Goal: Task Accomplishment & Management: Complete application form

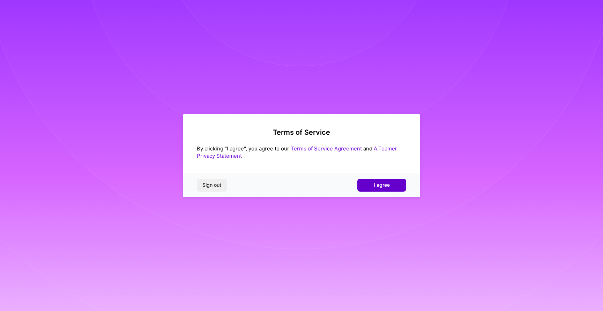
click at [377, 184] on span "I agree" at bounding box center [382, 185] width 16 height 7
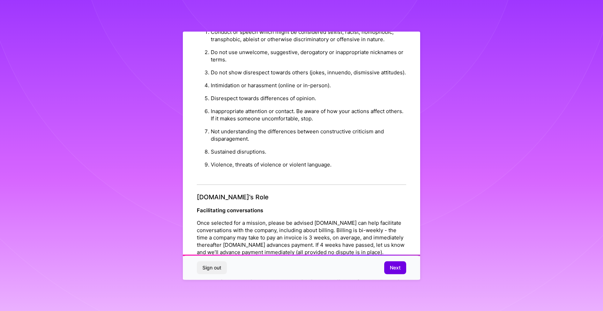
scroll to position [712, 0]
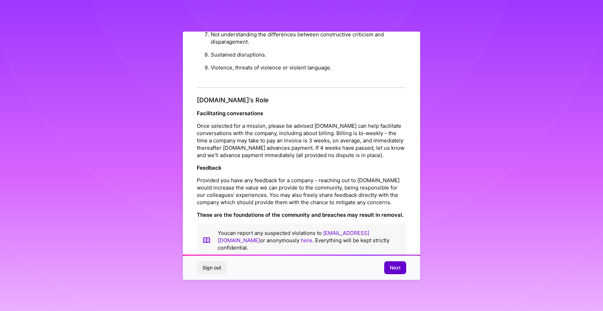
click at [400, 271] on span "Next" at bounding box center [395, 267] width 11 height 7
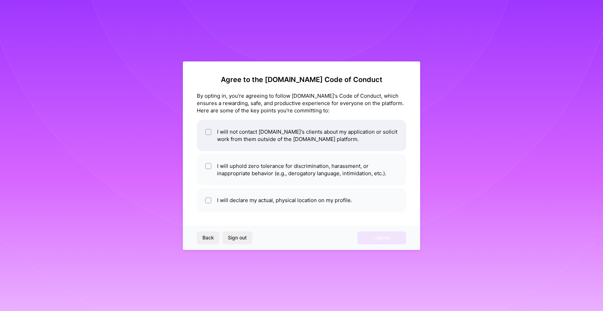
click at [270, 135] on li "I will not contact [DOMAIN_NAME]'s clients about my application or solicit work…" at bounding box center [301, 135] width 209 height 31
checkbox input "true"
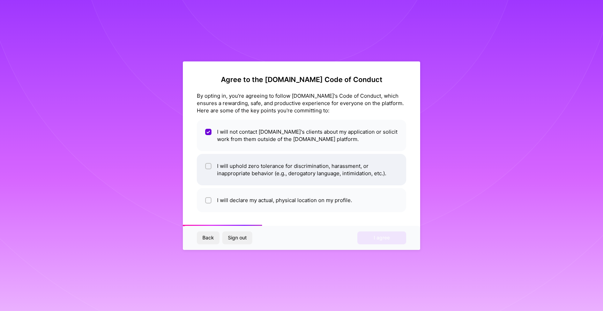
click at [271, 160] on li "I will uphold zero tolerance for discrimination, harassment, or inappropriate b…" at bounding box center [301, 169] width 209 height 31
checkbox input "true"
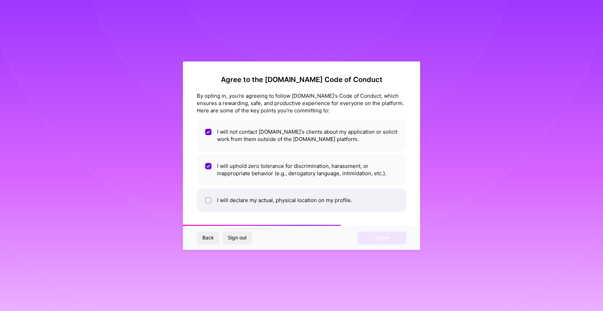
click at [275, 200] on li "I will declare my actual, physical location on my profile." at bounding box center [301, 200] width 209 height 24
checkbox input "true"
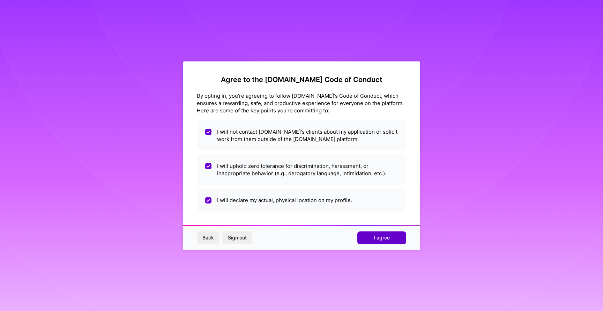
click at [372, 237] on button "I agree" at bounding box center [382, 237] width 49 height 13
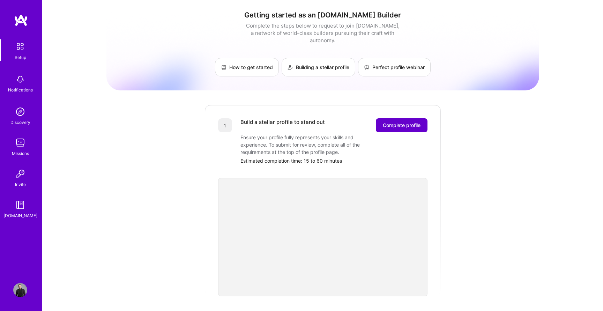
click at [406, 122] on span "Complete profile" at bounding box center [402, 125] width 38 height 7
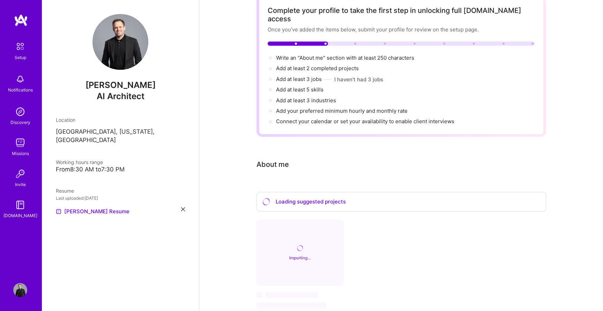
scroll to position [82, 0]
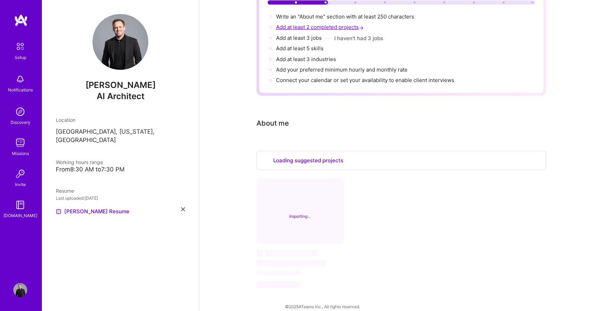
select select "US"
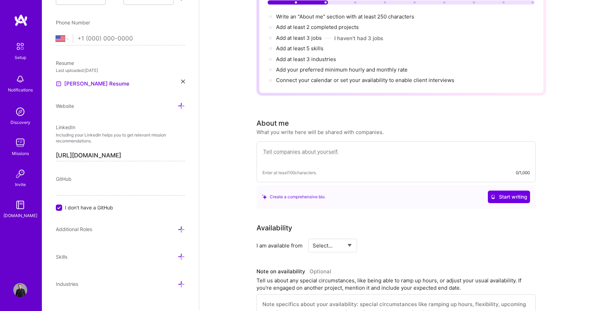
scroll to position [0, 0]
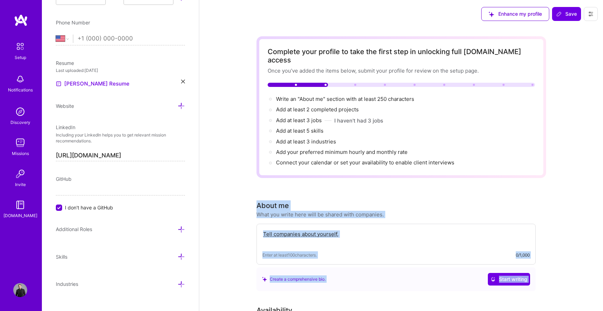
drag, startPoint x: 255, startPoint y: 198, endPoint x: 405, endPoint y: 283, distance: 172.1
copy div "About me What you write here will be shared with companies. Enter at least 100 …"
click at [308, 230] on textarea at bounding box center [396, 238] width 267 height 16
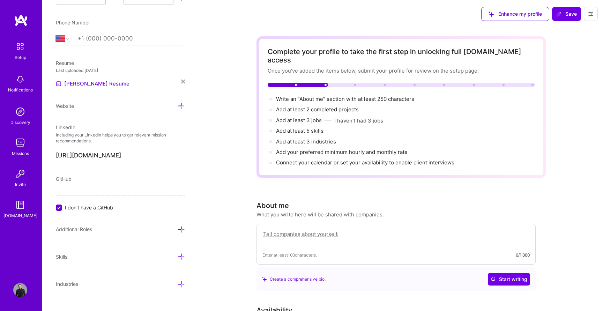
paste textarea "I build AI systems that generate measurable revenue while advising the US Senat…"
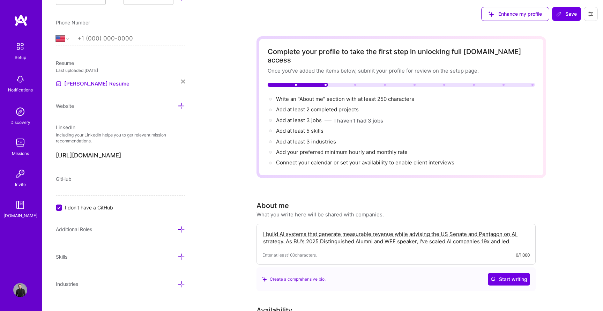
scroll to position [50, 0]
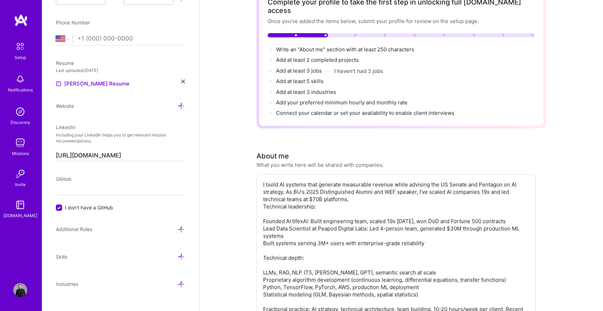
click at [298, 230] on textarea "I build AI systems that generate measurable revenue while advising the US Senat…" at bounding box center [396, 250] width 267 height 141
click at [305, 229] on textarea "I build AI systems that generate measurable revenue while advising the US Senat…" at bounding box center [396, 250] width 267 height 141
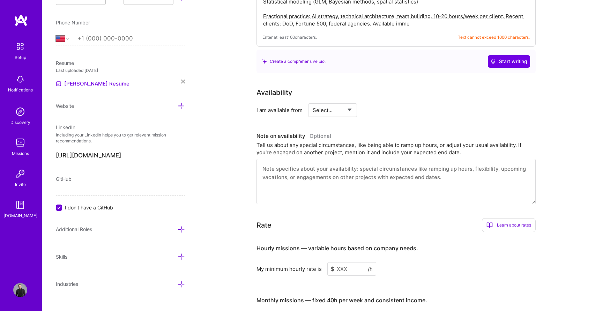
scroll to position [233, 0]
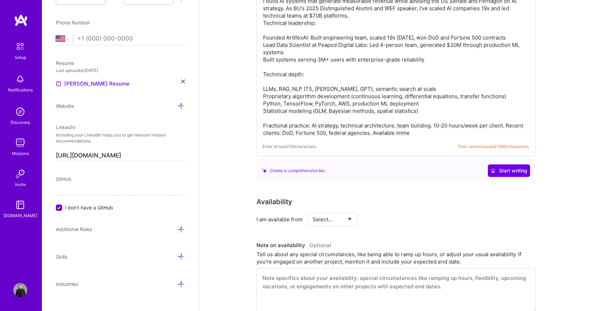
click at [481, 143] on span "Text cannot exceed 1000 characters." at bounding box center [494, 146] width 72 height 7
copy span "Text cannot exceed 1000 characters."
click at [368, 102] on textarea "I build AI systems that generate measurable revenue while advising the US Senat…" at bounding box center [396, 67] width 267 height 141
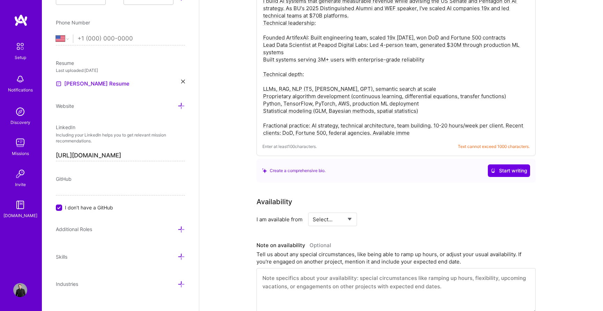
paste textarea "scale AI companies and advise federal agencies on AI strategy. As BU's 2025 Dis…"
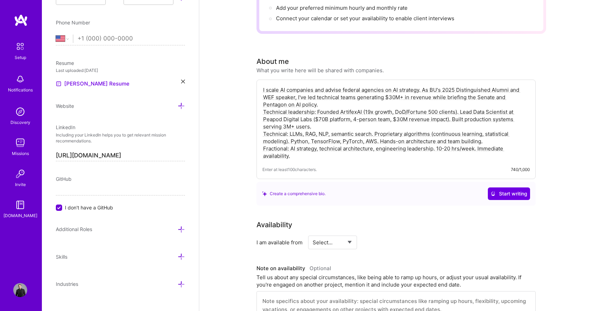
scroll to position [141, 0]
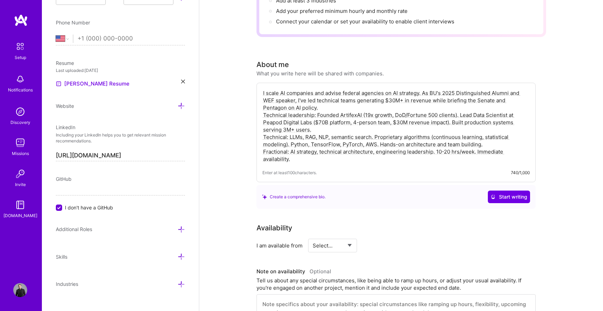
click at [352, 100] on textarea "I scale AI companies and advise federal agencies on AI strategy. As BU's 2025 D…" at bounding box center [396, 126] width 267 height 75
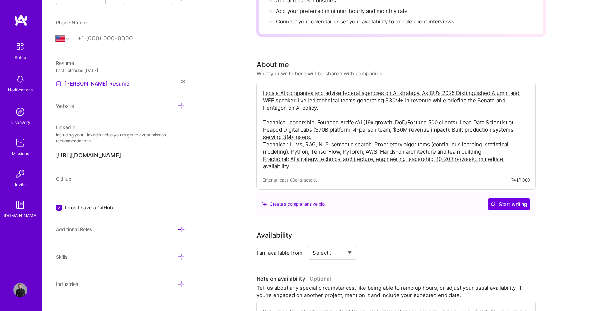
click at [321, 132] on textarea "I scale AI companies and advise federal agencies on AI strategy. As BU's 2025 D…" at bounding box center [396, 130] width 267 height 82
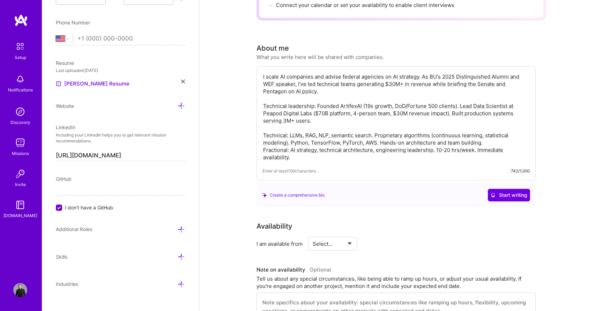
scroll to position [160, 0]
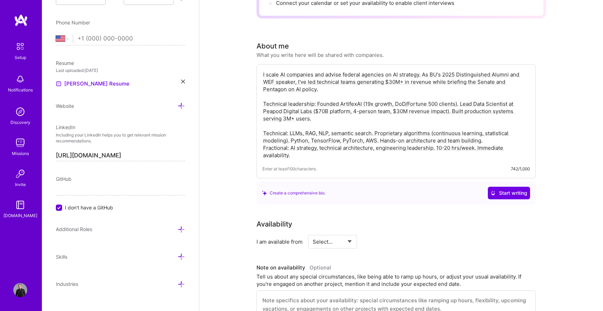
type textarea "I scale AI companies and advise federal agencies on AI strategy. As BU's 2025 D…"
click at [341, 234] on select "Select... Right Now Future Date Not Available" at bounding box center [333, 242] width 40 height 18
select select "Right Now"
click at [313, 233] on select "Select... Right Now Future Date Not Available" at bounding box center [333, 242] width 40 height 18
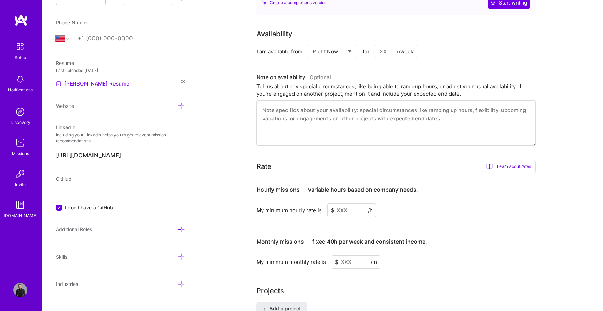
scroll to position [355, 0]
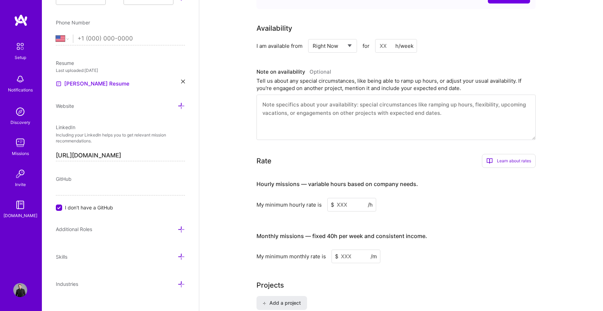
click at [358, 198] on input at bounding box center [352, 205] width 49 height 14
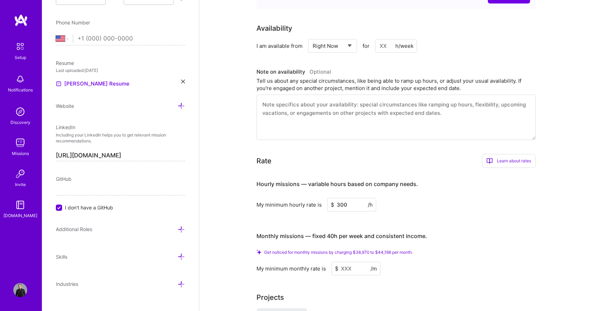
type input "300"
click at [350, 262] on input at bounding box center [356, 269] width 49 height 14
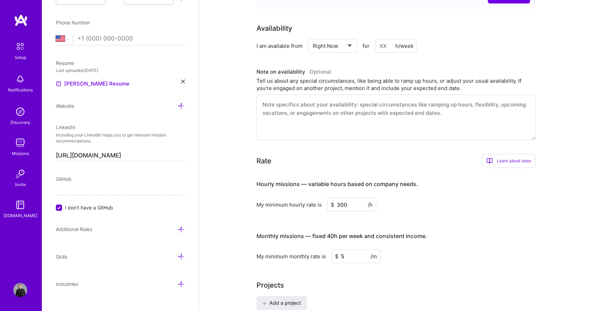
type input "50"
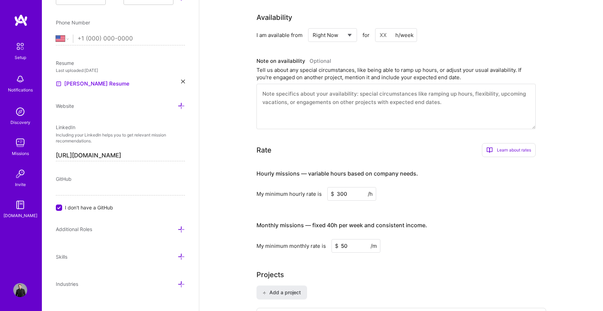
type input "5"
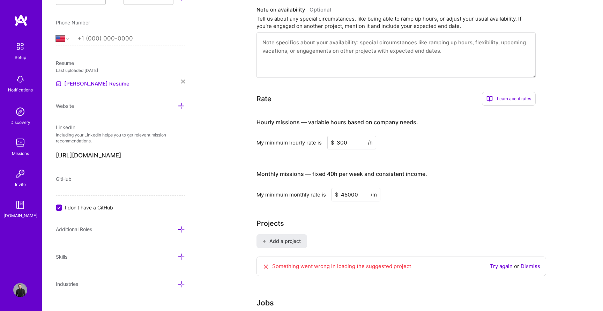
type input "45000"
click at [419, 223] on div "Projects Add a project Something went wrong in loading the suggested project Tr…" at bounding box center [402, 251] width 290 height 66
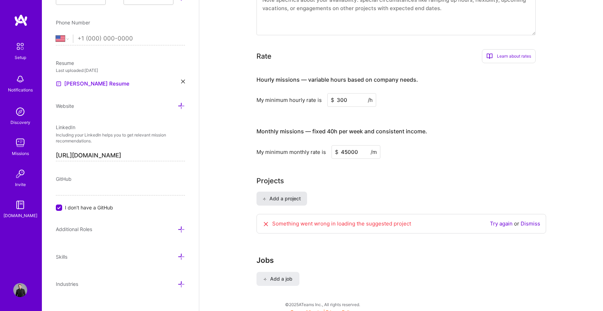
click at [285, 195] on span "Add a project" at bounding box center [282, 198] width 38 height 7
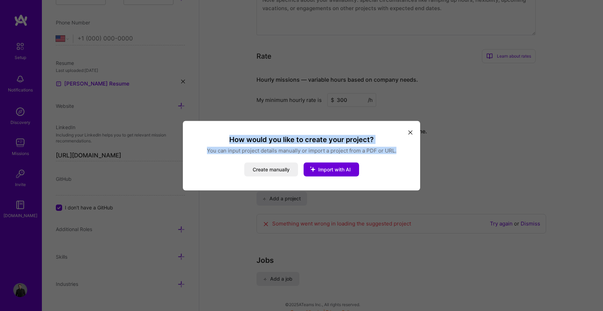
drag, startPoint x: 231, startPoint y: 138, endPoint x: 402, endPoint y: 151, distance: 171.2
click at [402, 151] on div "How would you like to create your project? You can input project details manual…" at bounding box center [301, 156] width 221 height 42
copy div "How would you like to create your project? You can input project details manual…"
click at [414, 131] on button "modal" at bounding box center [410, 132] width 8 height 12
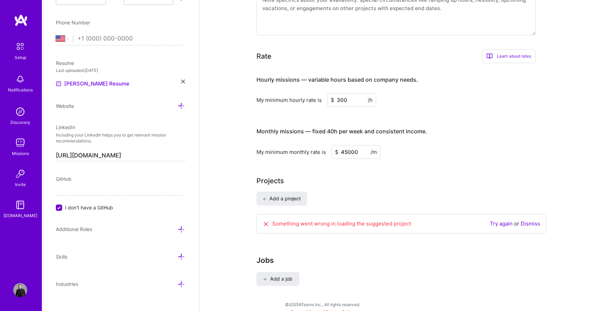
click at [267, 221] on icon at bounding box center [266, 224] width 7 height 7
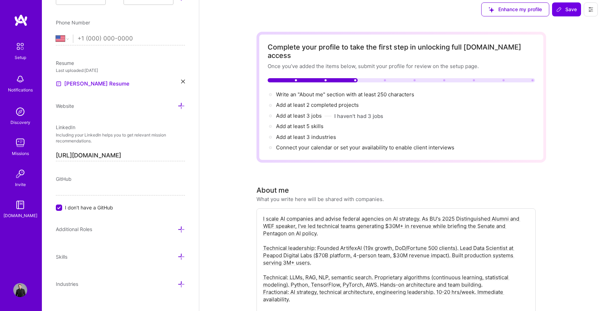
scroll to position [0, 0]
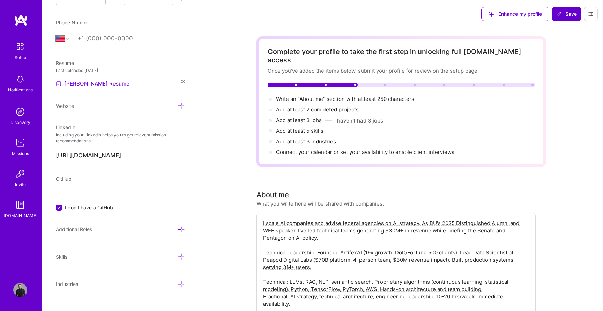
click at [561, 15] on icon at bounding box center [560, 14] width 6 height 6
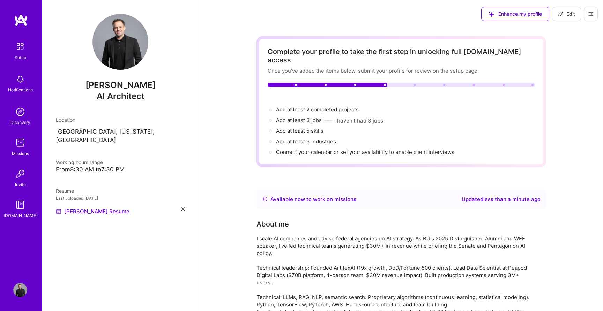
click at [565, 16] on span "Edit" at bounding box center [566, 13] width 17 height 7
select select "US"
select select "Right Now"
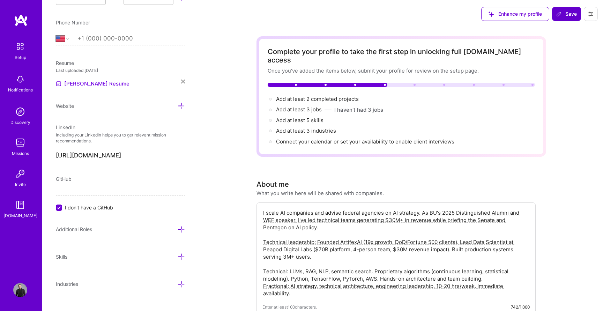
click at [565, 16] on span "Save" at bounding box center [567, 13] width 21 height 7
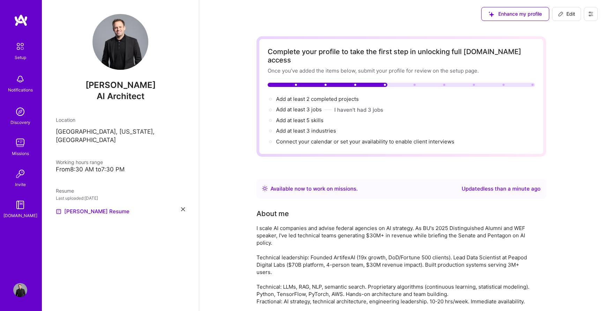
scroll to position [59, 0]
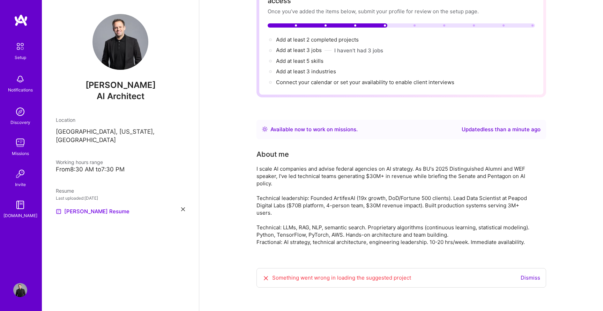
click at [265, 275] on icon at bounding box center [266, 278] width 7 height 7
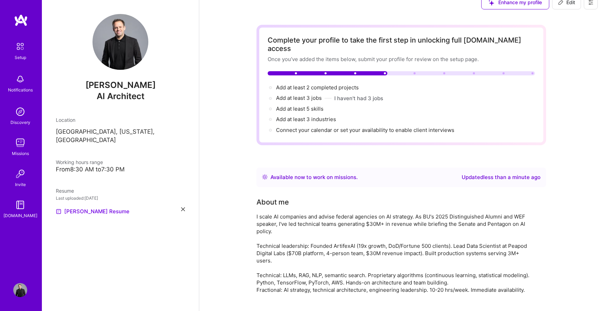
scroll to position [0, 0]
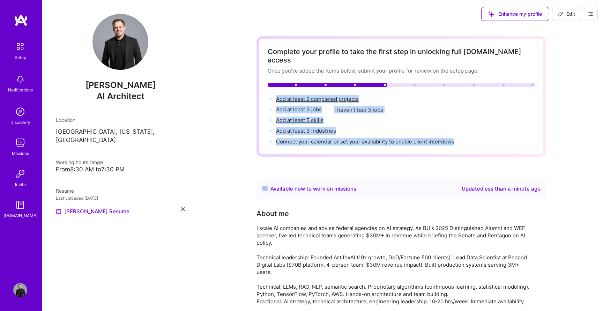
drag, startPoint x: 264, startPoint y: 84, endPoint x: 392, endPoint y: 152, distance: 144.8
click at [392, 152] on div "Complete your profile to take the first step in unlocking full [DOMAIN_NAME] ac…" at bounding box center [402, 202] width 290 height 333
copy div "Add at least 2 completed projects → Add at least 3 jobs → I haven't had 3 jobs …"
click at [568, 19] on button "Edit" at bounding box center [566, 14] width 29 height 14
select select "US"
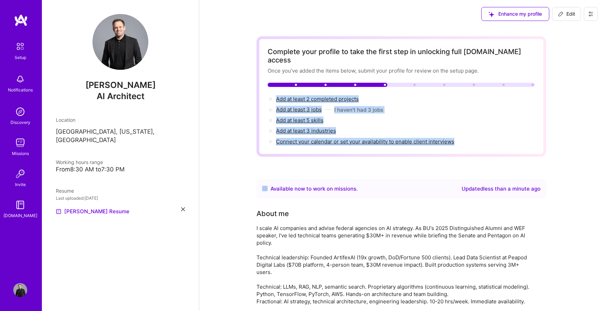
select select "Right Now"
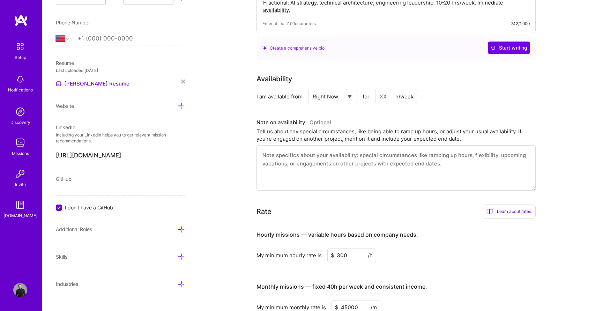
scroll to position [439, 0]
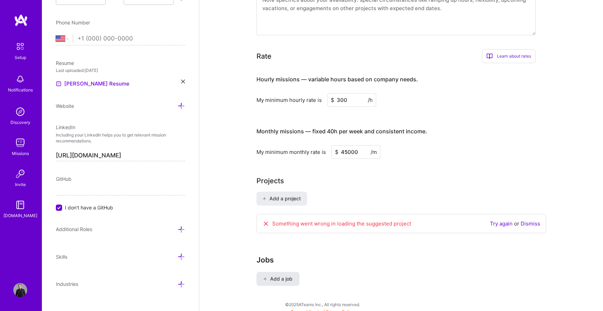
click at [277, 275] on span "Add a job" at bounding box center [278, 278] width 29 height 7
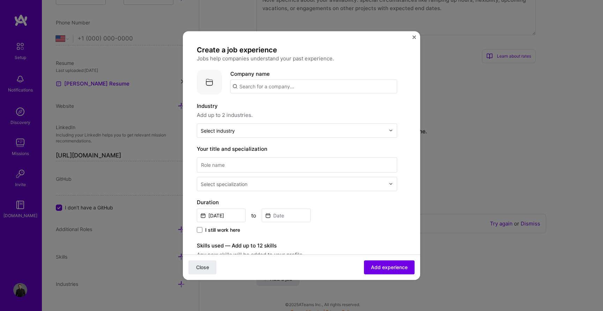
click at [279, 88] on input "text" at bounding box center [313, 86] width 167 height 14
type input "A"
type input "ArtifexAI"
click at [296, 110] on div "ArtifexAI" at bounding box center [284, 106] width 28 height 12
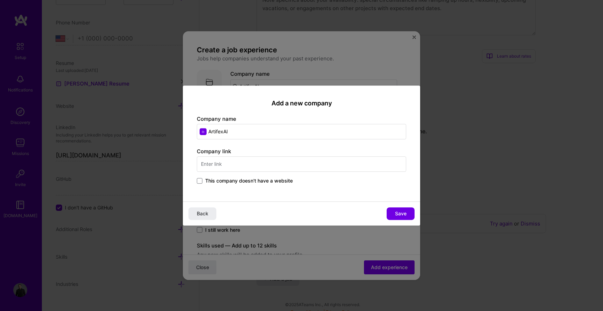
click at [288, 164] on input "text" at bounding box center [301, 163] width 209 height 15
type input "[DOMAIN_NAME]"
click at [391, 213] on button "Save" at bounding box center [401, 213] width 28 height 13
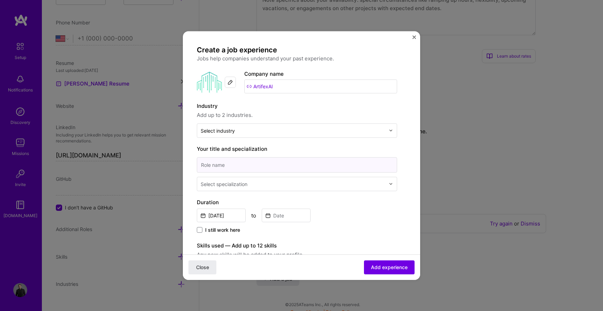
click at [308, 164] on input at bounding box center [297, 164] width 200 height 15
type input "CEO"
click at [328, 209] on div "[DATE] to" at bounding box center [297, 214] width 200 height 15
click at [328, 189] on div "Select specialization" at bounding box center [293, 184] width 192 height 14
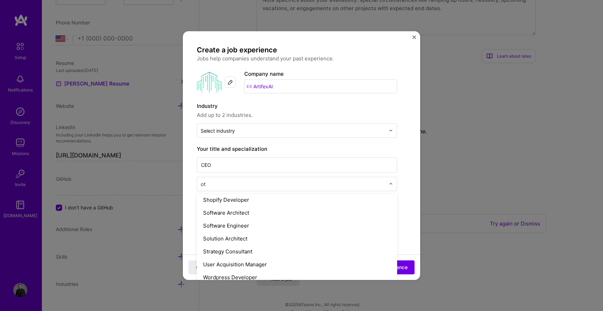
scroll to position [0, 0]
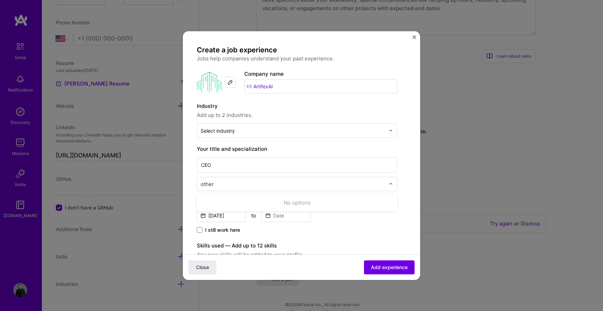
type input "other"
click at [348, 221] on div "[DATE] to" at bounding box center [297, 214] width 200 height 15
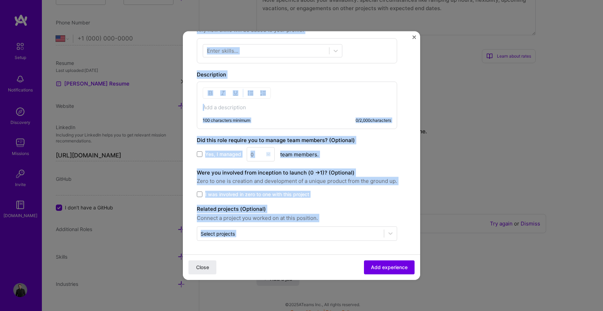
drag, startPoint x: 198, startPoint y: 49, endPoint x: 278, endPoint y: 249, distance: 216.0
click at [278, 249] on form "Create a job experience Jobs help companies understand your past experience. Co…" at bounding box center [301, 50] width 237 height 460
copy div "Create a job experience Jobs help companies understand your past experience. Co…"
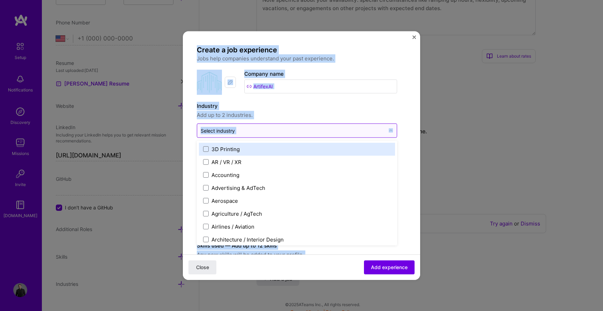
click at [251, 131] on input "text" at bounding box center [293, 130] width 185 height 7
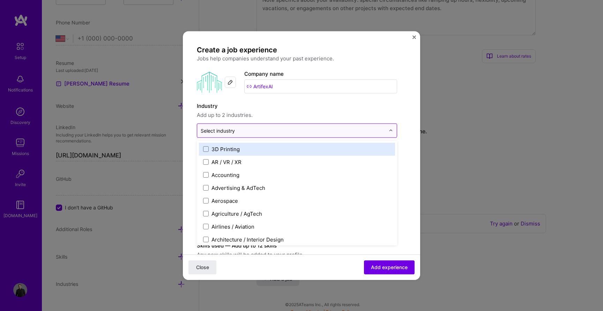
paste input "Technology, Government/Defense"
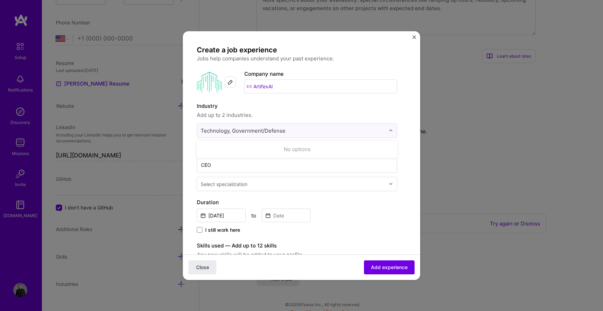
type input "Technology, Government/Defense"
click at [301, 106] on label "Industry" at bounding box center [297, 106] width 200 height 8
click at [267, 129] on input "text" at bounding box center [293, 130] width 185 height 7
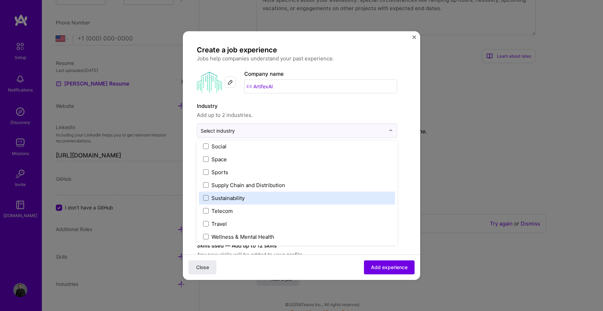
scroll to position [1449, 0]
click at [253, 197] on label "Sustainability" at bounding box center [297, 198] width 188 height 7
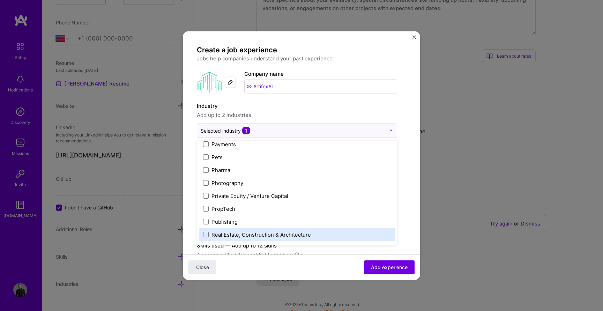
scroll to position [1213, 0]
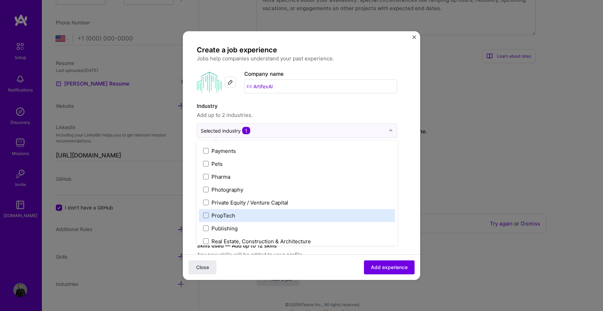
click at [240, 214] on label "PropTech" at bounding box center [297, 215] width 188 height 7
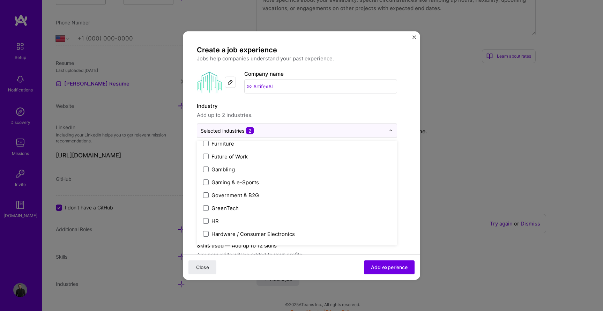
scroll to position [783, 0]
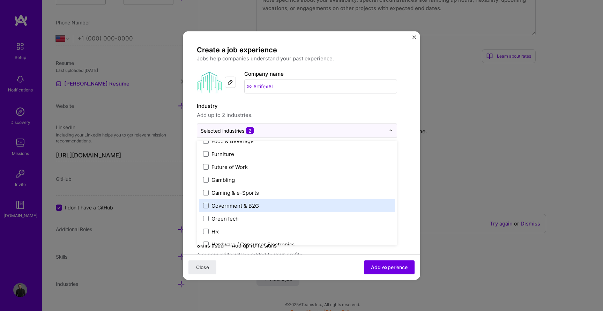
click at [243, 206] on div "Government & B2G" at bounding box center [235, 205] width 47 height 7
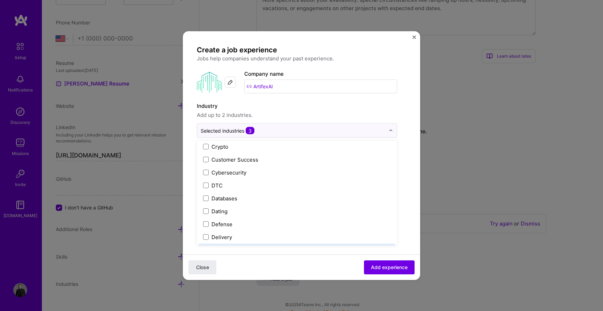
scroll to position [502, 0]
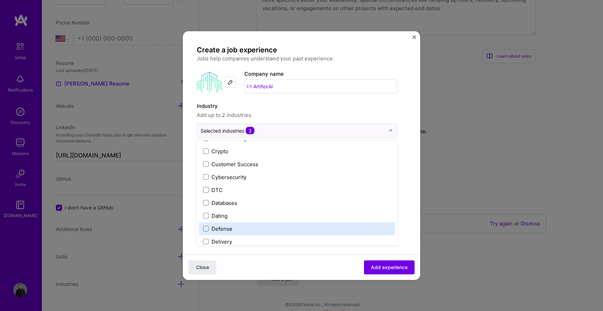
click at [244, 229] on label "Defense" at bounding box center [297, 228] width 188 height 7
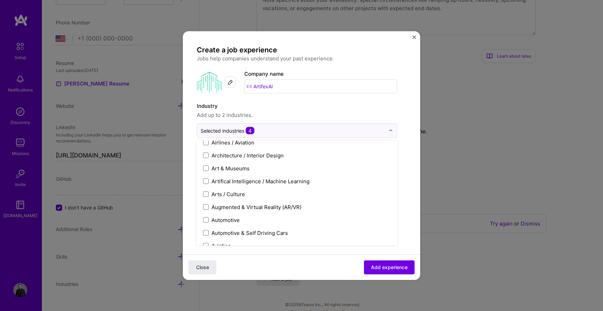
scroll to position [0, 0]
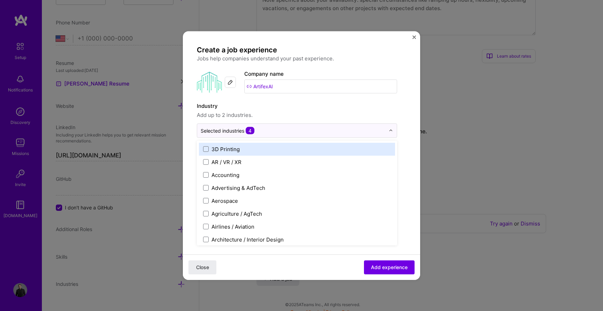
click at [357, 113] on span "Add up to 2 industries." at bounding box center [297, 115] width 200 height 8
click at [308, 131] on input "text" at bounding box center [293, 130] width 185 height 7
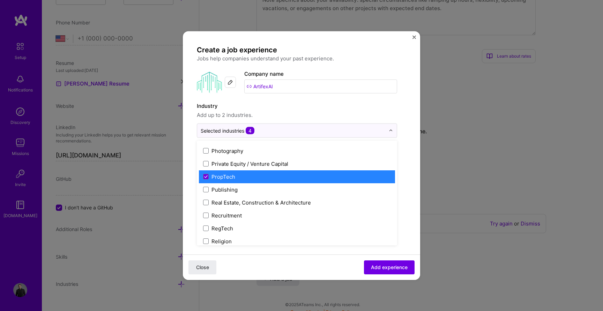
click at [271, 176] on label "PropTech" at bounding box center [297, 176] width 188 height 7
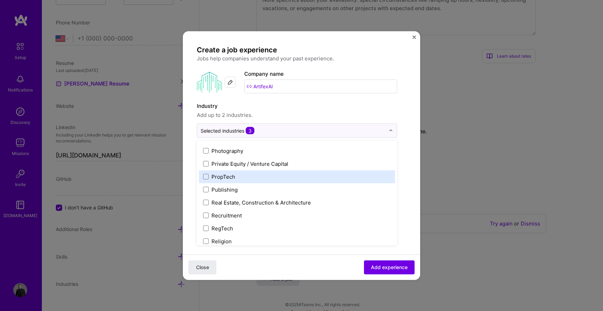
scroll to position [1450, 0]
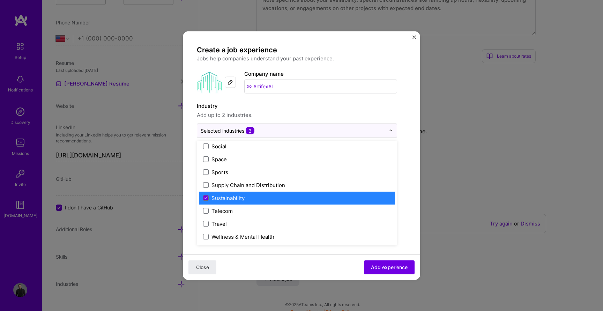
click at [265, 199] on label "Sustainability" at bounding box center [297, 197] width 188 height 7
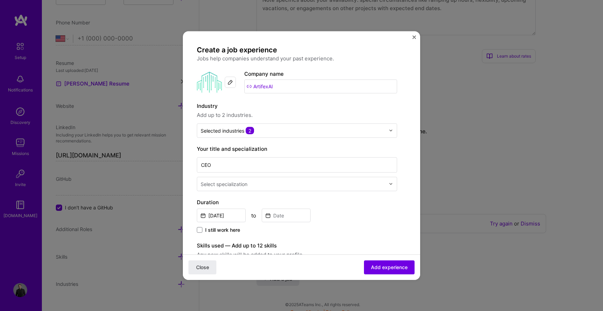
click at [313, 107] on label "Industry" at bounding box center [297, 106] width 200 height 8
click at [285, 185] on input "text" at bounding box center [294, 183] width 186 height 7
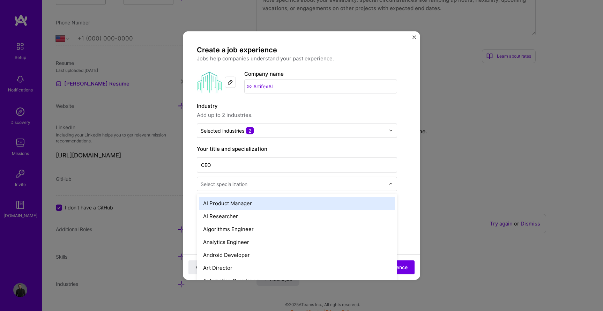
scroll to position [25, 0]
click at [280, 207] on div "AI Product Manager" at bounding box center [297, 202] width 196 height 13
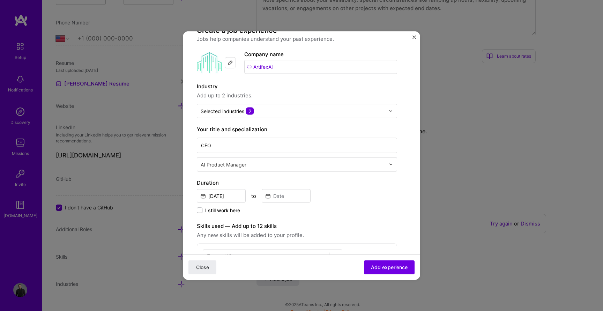
scroll to position [27, 0]
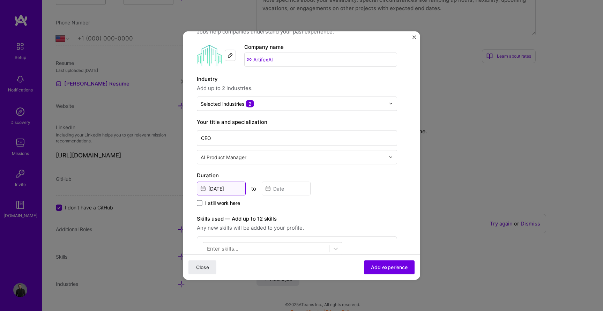
click at [228, 186] on input "[DATE]" at bounding box center [221, 189] width 49 height 14
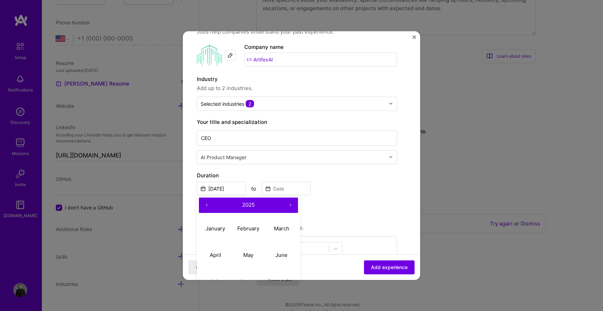
click at [209, 204] on button "‹" at bounding box center [206, 204] width 15 height 15
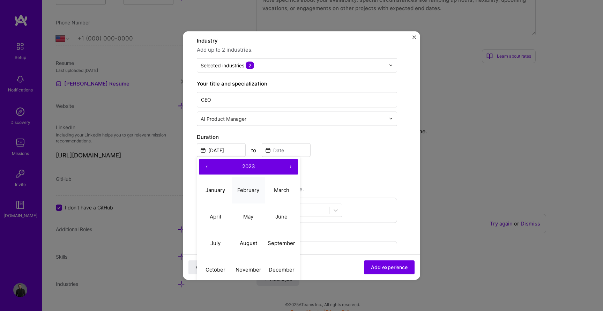
scroll to position [67, 0]
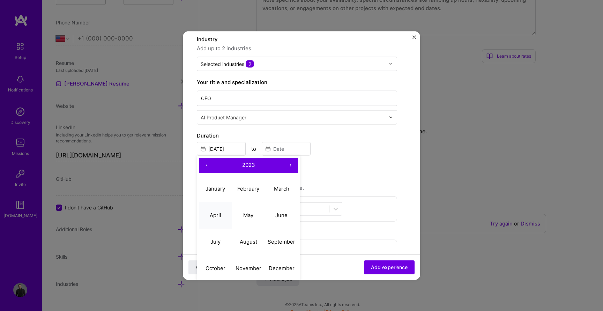
click at [214, 214] on abbr "April" at bounding box center [216, 215] width 12 height 7
type input "[DATE]"
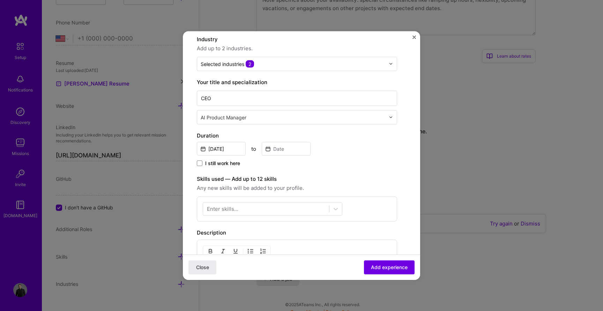
click at [230, 164] on span "I still work here" at bounding box center [222, 163] width 35 height 7
click at [0, 0] on input "I still work here" at bounding box center [0, 0] width 0 height 0
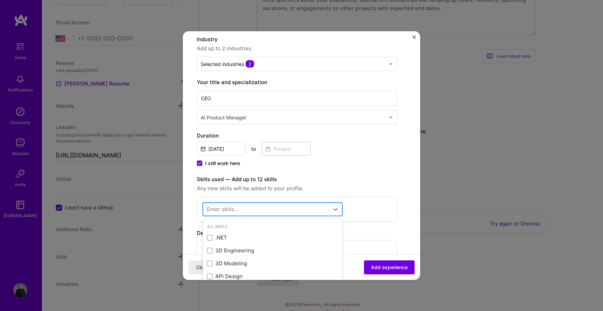
click at [242, 215] on div at bounding box center [266, 210] width 126 height 12
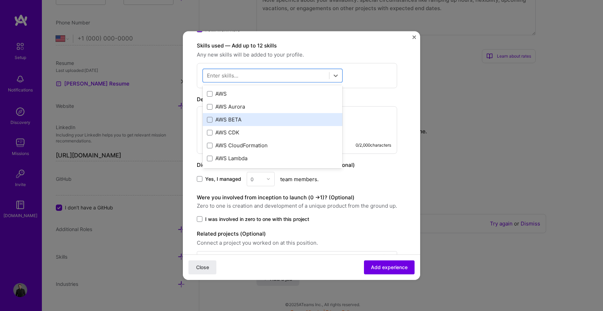
scroll to position [80, 0]
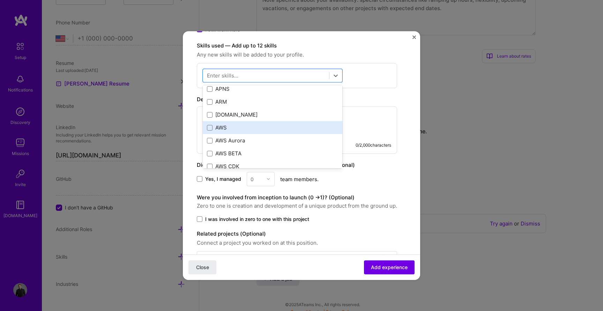
click at [228, 125] on div "AWS" at bounding box center [272, 127] width 131 height 7
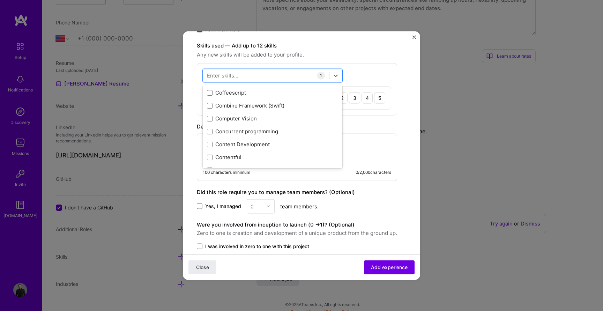
scroll to position [1058, 0]
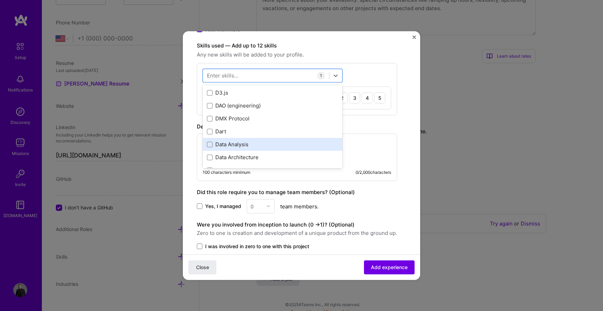
click at [230, 142] on div "Data Analysis" at bounding box center [272, 144] width 131 height 7
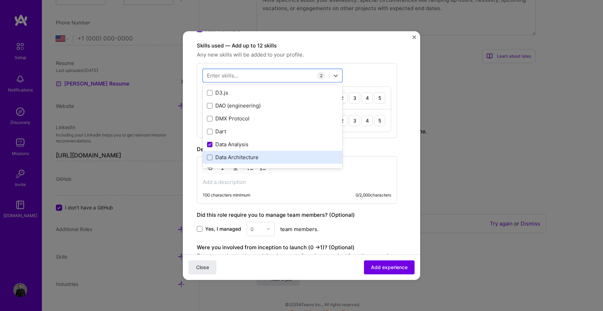
click at [231, 153] on div "Data Architecture" at bounding box center [273, 157] width 140 height 13
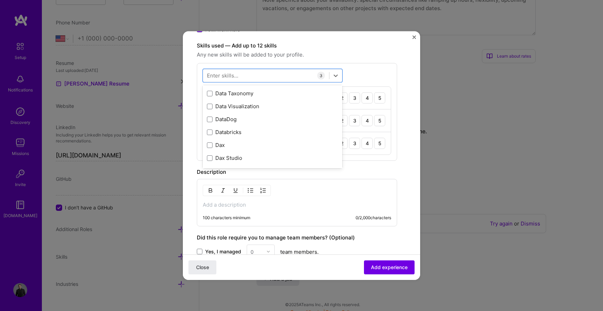
scroll to position [1177, 0]
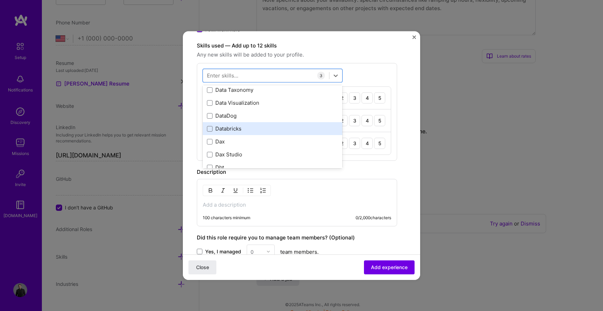
click at [230, 127] on div "Databricks" at bounding box center [272, 128] width 131 height 7
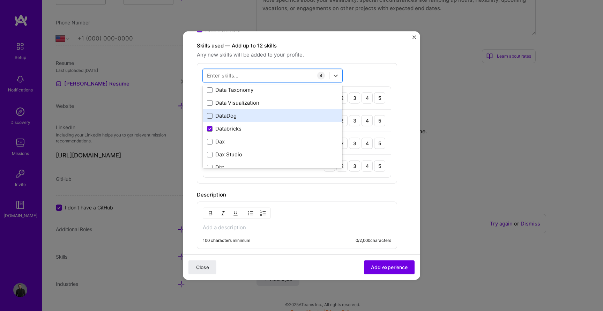
click at [230, 111] on div "DataDog" at bounding box center [273, 115] width 140 height 13
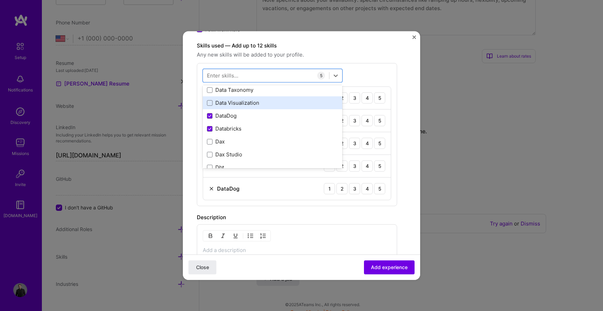
click at [230, 104] on div "Data Visualization" at bounding box center [272, 102] width 131 height 7
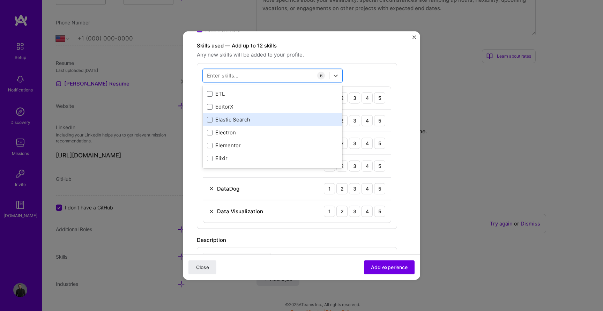
click at [242, 122] on div "Elastic Search" at bounding box center [272, 119] width 131 height 7
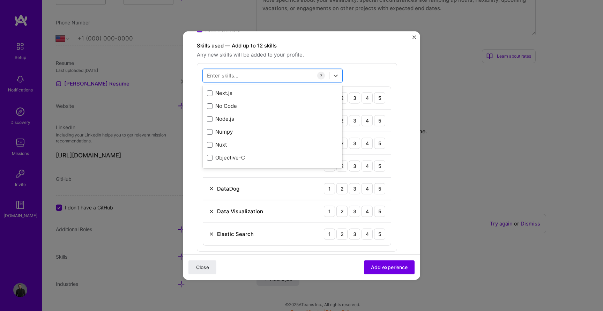
scroll to position [2827, 0]
click at [244, 93] on div "Neural Networks" at bounding box center [272, 92] width 131 height 7
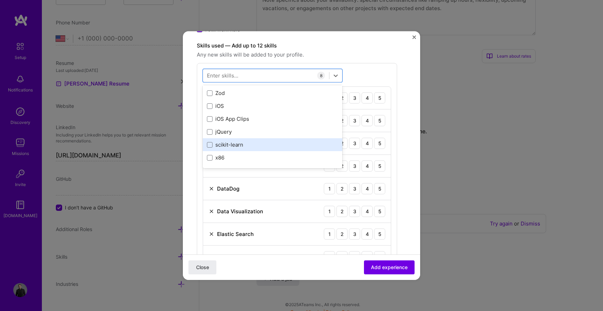
click at [243, 146] on div "scikit-learn" at bounding box center [272, 144] width 131 height 7
click at [190, 161] on form "Create a job experience Jobs help companies understand your past experience. Co…" at bounding box center [301, 179] width 237 height 669
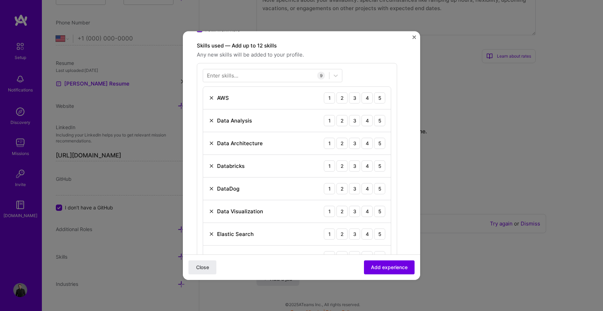
scroll to position [201, 0]
click at [383, 96] on div "5" at bounding box center [379, 96] width 11 height 11
click at [380, 116] on div "5" at bounding box center [379, 119] width 11 height 11
click at [381, 138] on div "5" at bounding box center [379, 142] width 11 height 11
click at [379, 159] on div "5" at bounding box center [379, 164] width 11 height 11
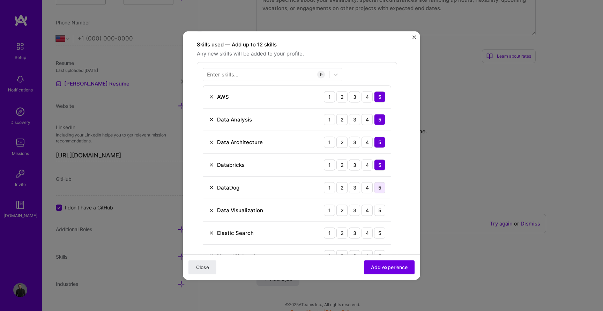
click at [381, 190] on div "5" at bounding box center [379, 187] width 11 height 11
click at [381, 211] on div "5" at bounding box center [379, 210] width 11 height 11
click at [381, 227] on div "Elastic Search 1 2 3 4 5" at bounding box center [297, 233] width 188 height 23
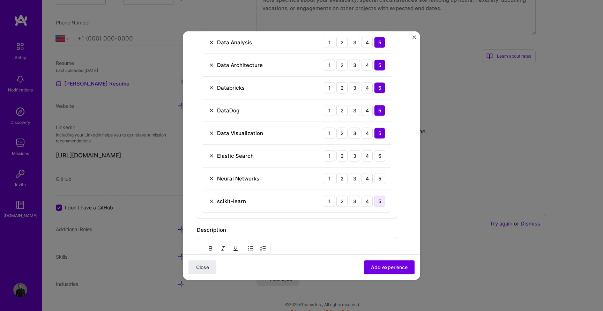
scroll to position [290, 0]
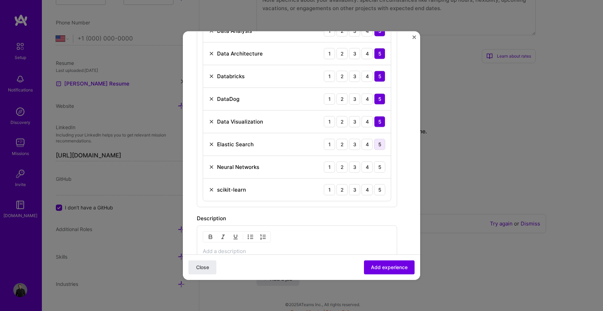
click at [381, 144] on div "5" at bounding box center [379, 144] width 11 height 11
click at [381, 163] on div "5" at bounding box center [379, 166] width 11 height 11
click at [381, 189] on div "5" at bounding box center [379, 189] width 11 height 11
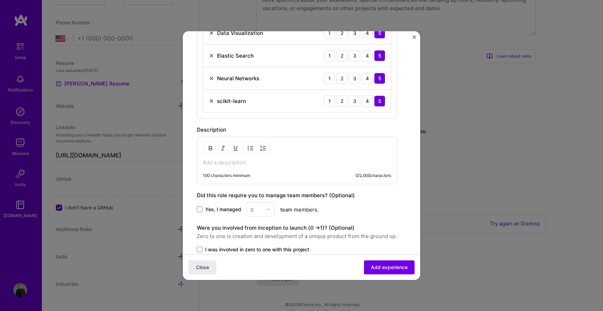
scroll to position [404, 0]
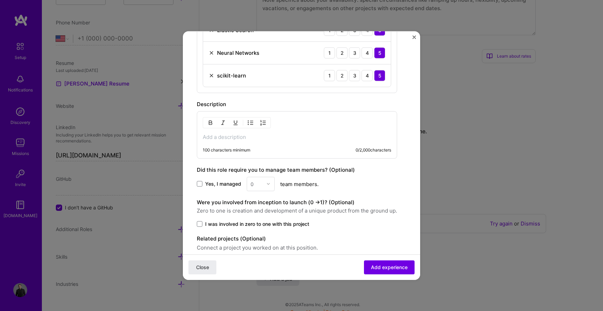
click at [272, 132] on div "100 characters minimum 0 / 2,000 characters" at bounding box center [297, 134] width 200 height 47
click at [267, 141] on div "100 characters minimum 0 / 2,000 characters" at bounding box center [297, 134] width 200 height 47
click at [259, 134] on p at bounding box center [297, 136] width 189 height 7
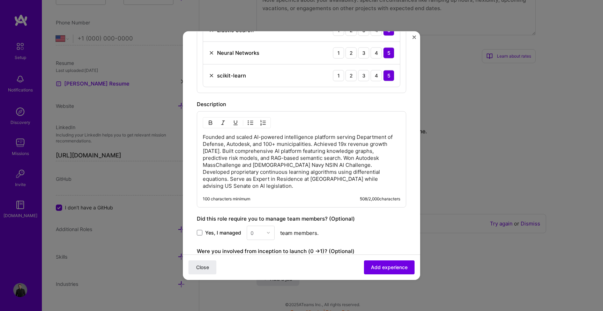
click at [216, 229] on span "Yes, I managed" at bounding box center [223, 232] width 36 height 7
click at [0, 0] on input "Yes, I managed" at bounding box center [0, 0] width 0 height 0
click at [265, 226] on div "0" at bounding box center [256, 233] width 19 height 14
click at [260, 253] on div "6" at bounding box center [261, 259] width 24 height 13
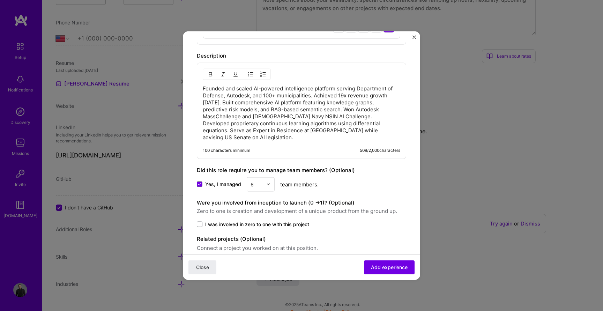
scroll to position [476, 0]
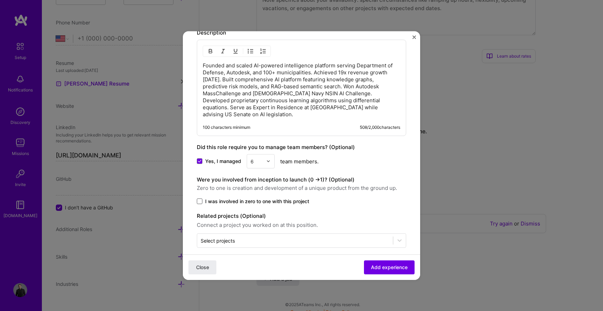
click at [199, 198] on span at bounding box center [200, 201] width 6 height 6
click at [0, 0] on input "I was involved in zero to one with this project" at bounding box center [0, 0] width 0 height 0
click at [402, 271] on button "Add experience" at bounding box center [389, 267] width 51 height 14
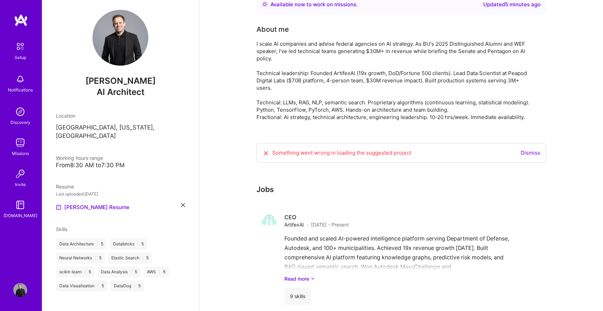
scroll to position [0, 0]
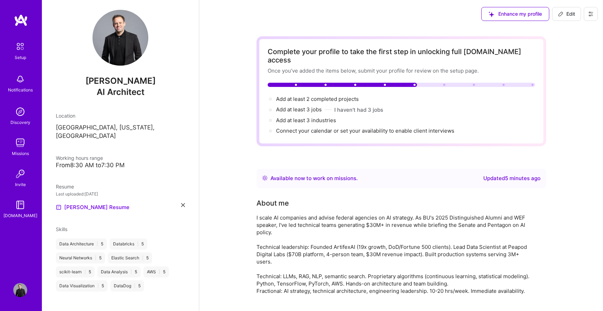
click at [561, 16] on icon at bounding box center [561, 14] width 6 height 6
select select "US"
select select "Right Now"
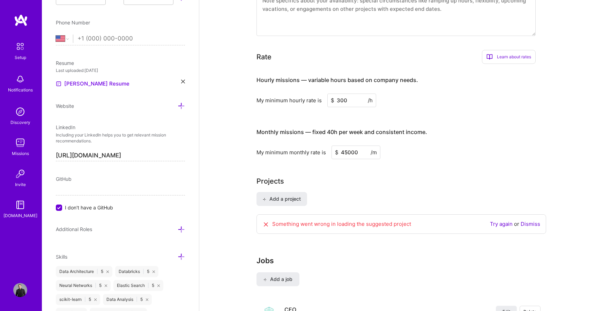
scroll to position [528, 0]
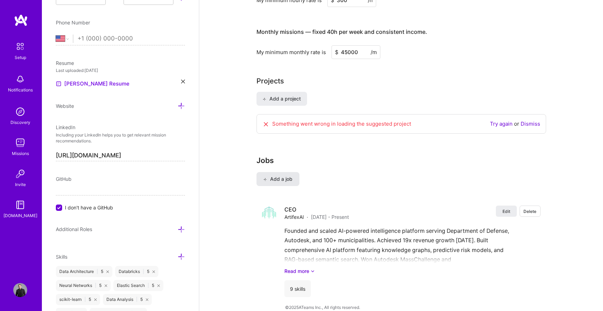
click at [274, 176] on span "Add a job" at bounding box center [278, 179] width 29 height 7
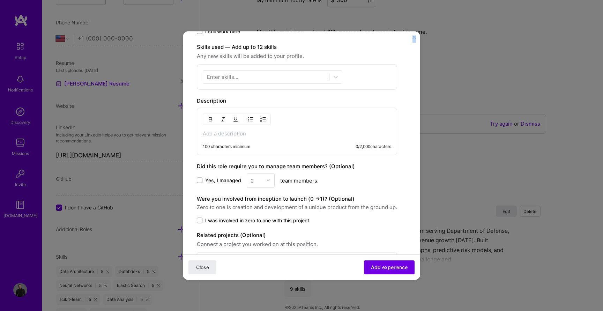
scroll to position [225, 0]
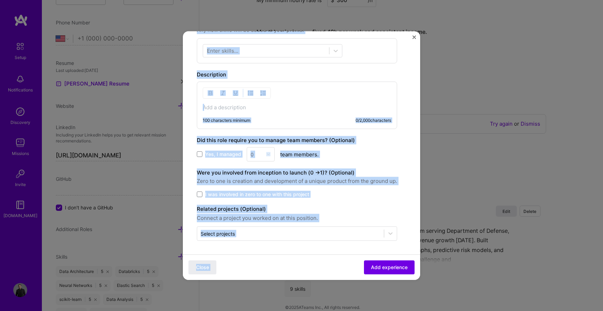
drag, startPoint x: 196, startPoint y: 48, endPoint x: 302, endPoint y: 258, distance: 235.6
click at [302, 258] on form "Create a job experience Jobs help companies understand your past experience. Co…" at bounding box center [301, 50] width 237 height 460
copy form "Create a job experience Jobs help companies understand your past experience. Co…"
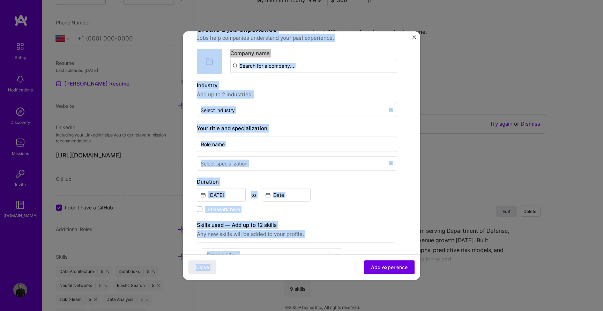
scroll to position [0, 0]
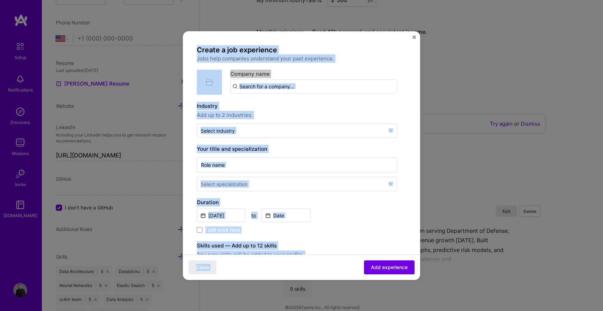
click at [271, 86] on input "text" at bounding box center [313, 86] width 167 height 14
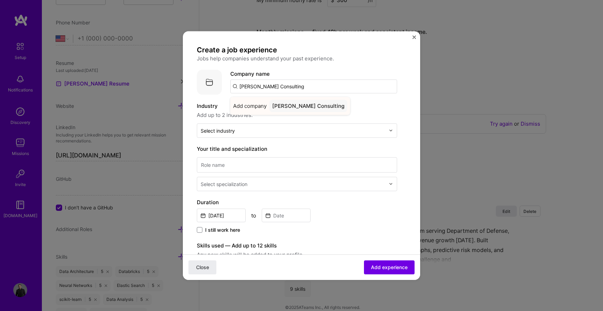
type input "[PERSON_NAME] Consulting"
click at [322, 105] on div "[PERSON_NAME] Consulting" at bounding box center [309, 106] width 78 height 12
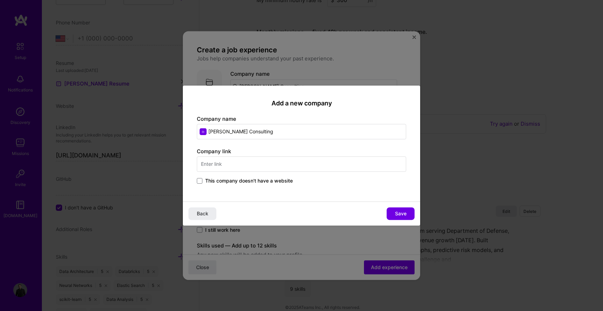
click at [273, 162] on input "text" at bounding box center [301, 163] width 209 height 15
type input "[DOMAIN_NAME]"
click at [395, 209] on button "Save" at bounding box center [401, 213] width 28 height 13
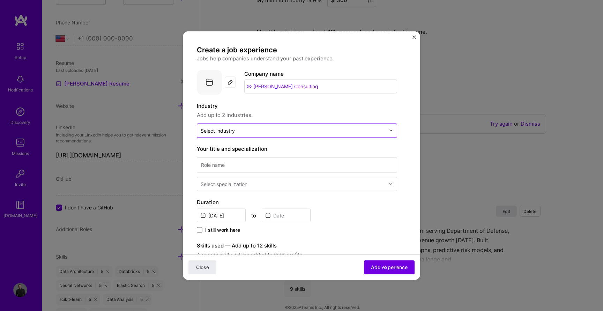
click at [265, 133] on input "text" at bounding box center [293, 130] width 185 height 7
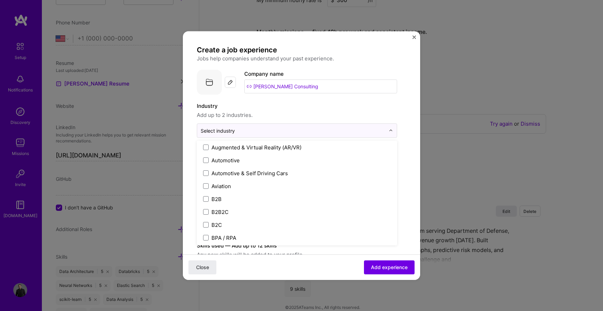
scroll to position [328, 0]
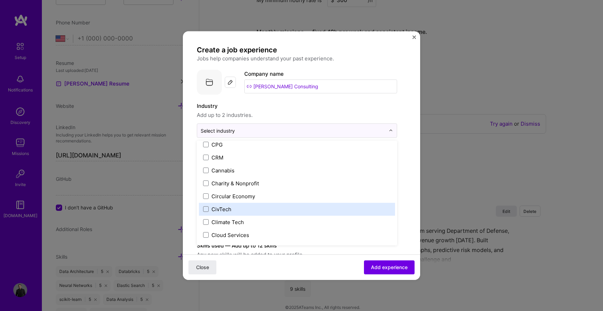
click at [248, 207] on label "CivTech" at bounding box center [297, 208] width 188 height 7
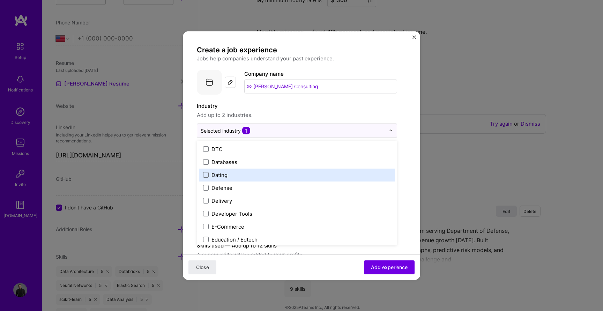
scroll to position [543, 0]
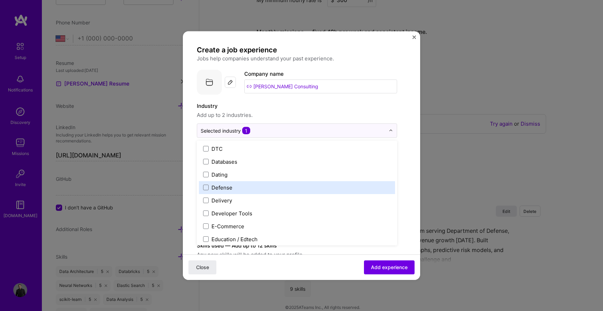
click at [236, 189] on label "Defense" at bounding box center [297, 187] width 188 height 7
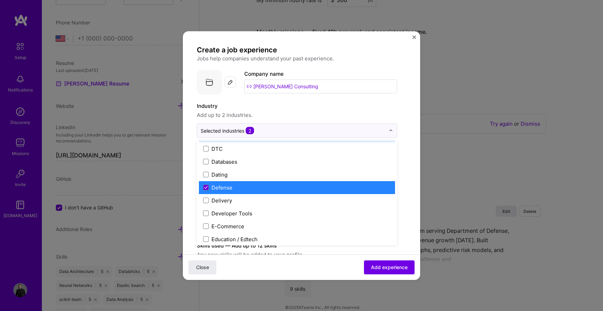
click at [328, 109] on label "Industry" at bounding box center [297, 106] width 200 height 8
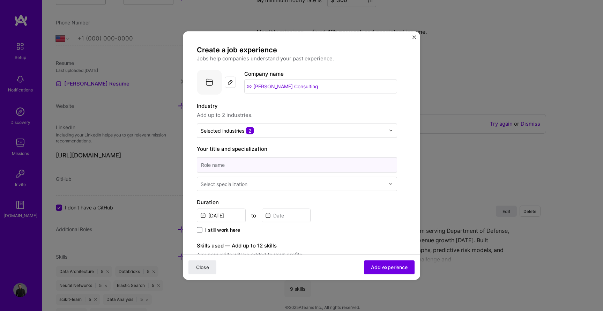
click at [308, 163] on input at bounding box center [297, 164] width 200 height 15
type input "C"
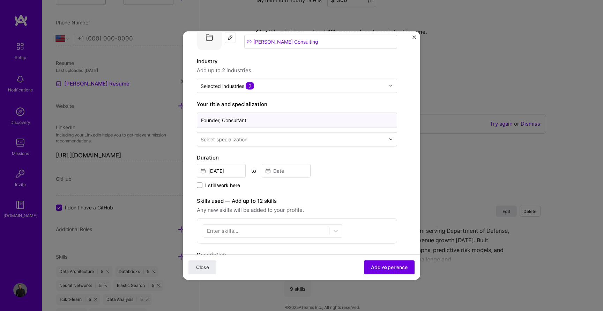
scroll to position [79, 0]
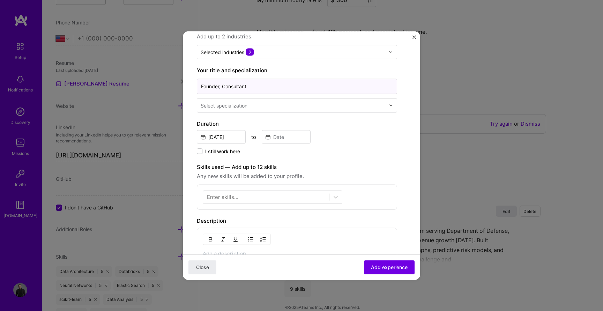
type input "Founder, Consultant"
click at [220, 132] on input "[DATE]" at bounding box center [221, 137] width 49 height 14
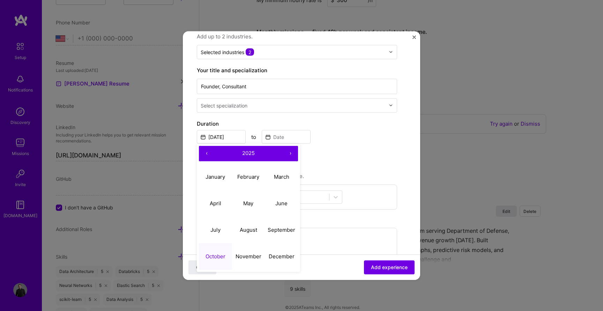
click at [209, 153] on button "‹" at bounding box center [206, 153] width 15 height 15
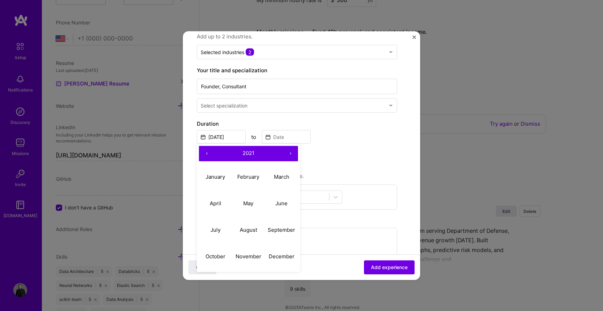
click at [209, 153] on button "‹" at bounding box center [206, 153] width 15 height 15
click at [214, 174] on abbr "January" at bounding box center [216, 177] width 20 height 7
type input "[DATE]"
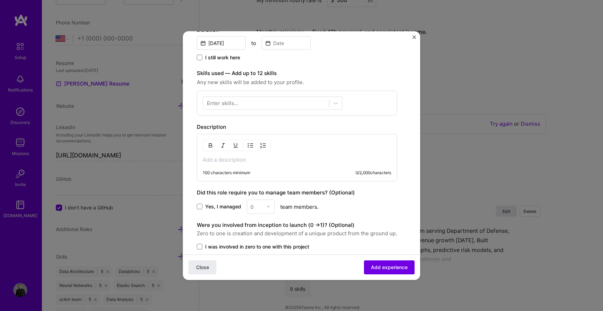
scroll to position [187, 0]
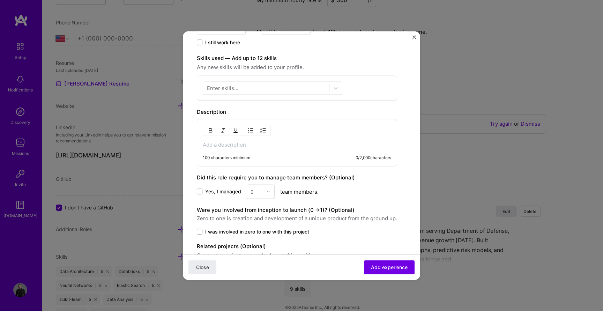
click at [215, 190] on span "Yes, I managed" at bounding box center [223, 191] width 36 height 7
click at [0, 0] on input "Yes, I managed" at bounding box center [0, 0] width 0 height 0
click at [266, 194] on div at bounding box center [270, 192] width 8 height 14
click at [259, 261] on div "7" at bounding box center [261, 261] width 24 height 13
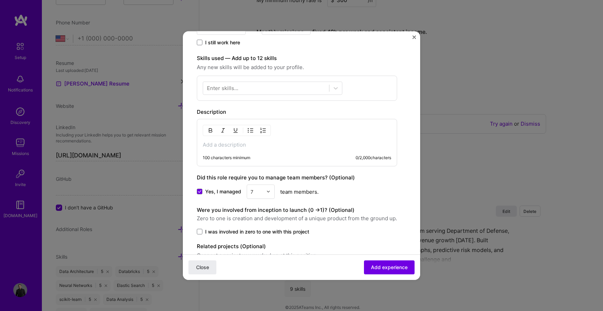
click at [236, 231] on span "I was involved in zero to one with this project" at bounding box center [257, 231] width 104 height 7
click at [0, 0] on input "I was involved in zero to one with this project" at bounding box center [0, 0] width 0 height 0
click at [243, 146] on p at bounding box center [297, 144] width 189 height 7
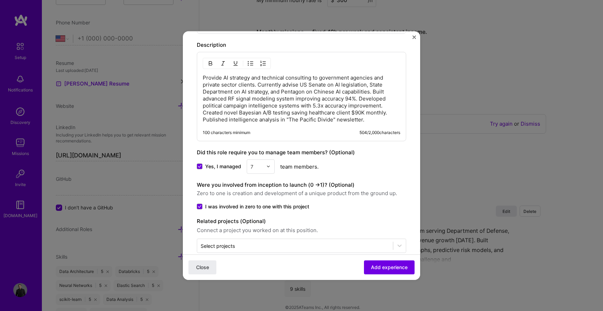
scroll to position [267, 0]
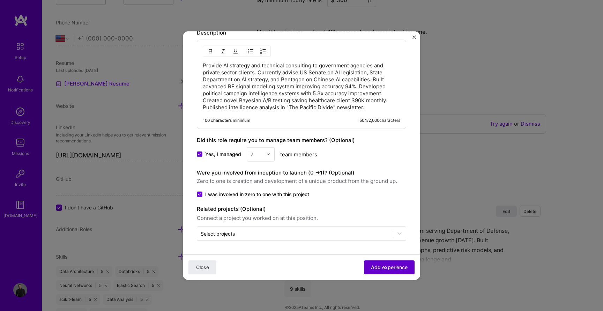
click at [385, 269] on span "Add experience" at bounding box center [389, 267] width 37 height 7
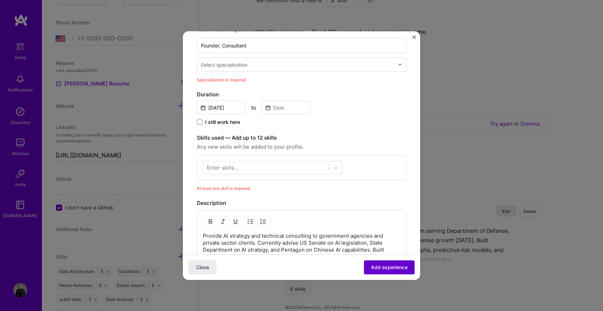
scroll to position [113, 0]
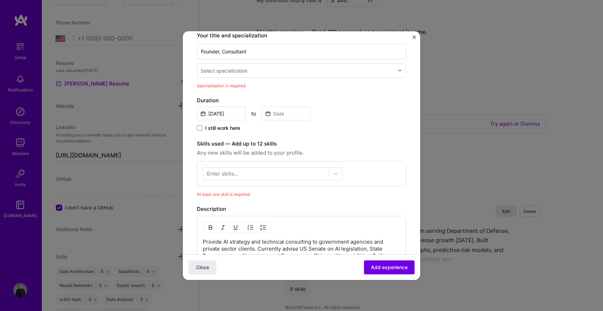
click at [261, 71] on input "text" at bounding box center [298, 70] width 195 height 7
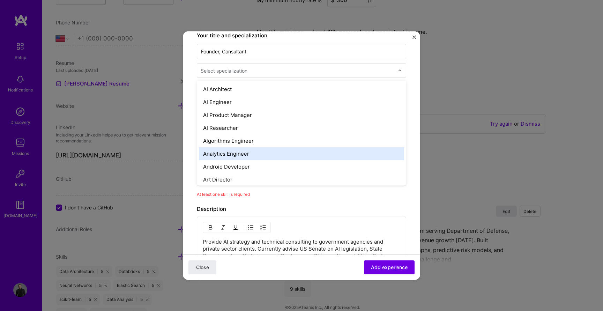
click at [255, 156] on div "Analytics Engineer" at bounding box center [301, 153] width 205 height 13
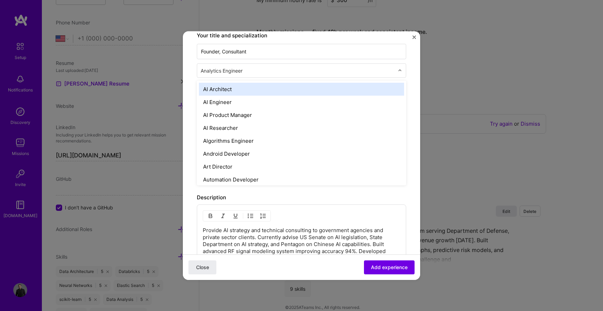
click at [259, 73] on input "text" at bounding box center [298, 70] width 195 height 7
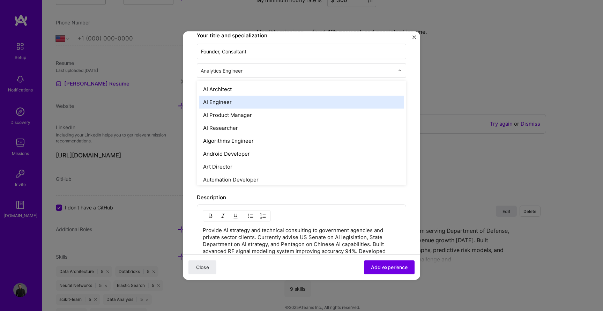
click at [241, 105] on div "AI Engineer" at bounding box center [301, 101] width 205 height 13
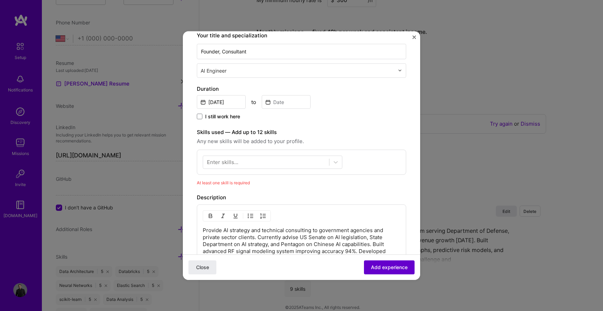
click at [388, 268] on span "Add experience" at bounding box center [389, 267] width 37 height 7
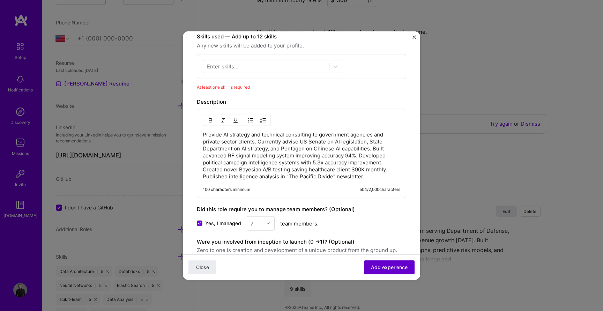
scroll to position [210, 0]
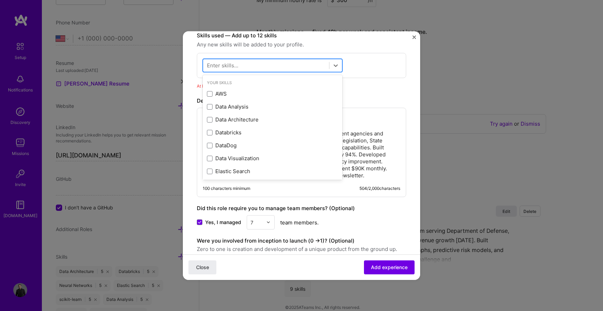
click at [300, 65] on div at bounding box center [266, 66] width 126 height 12
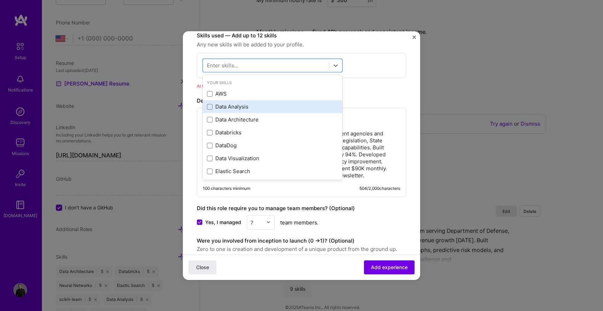
click at [255, 104] on div "Data Analysis" at bounding box center [272, 106] width 131 height 7
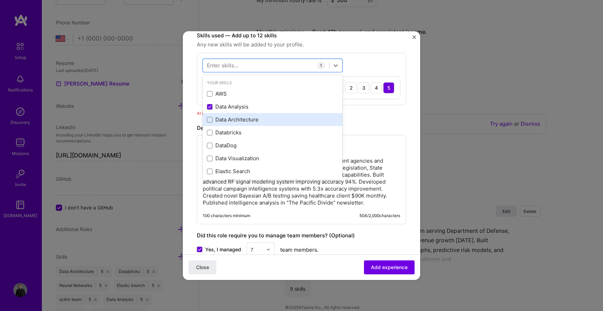
click at [253, 120] on div "Data Architecture" at bounding box center [272, 119] width 131 height 7
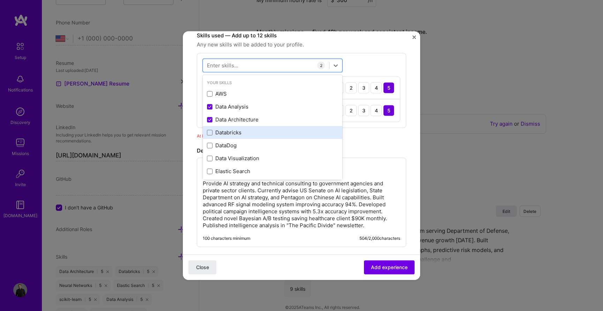
click at [250, 134] on div "Databricks" at bounding box center [272, 132] width 131 height 7
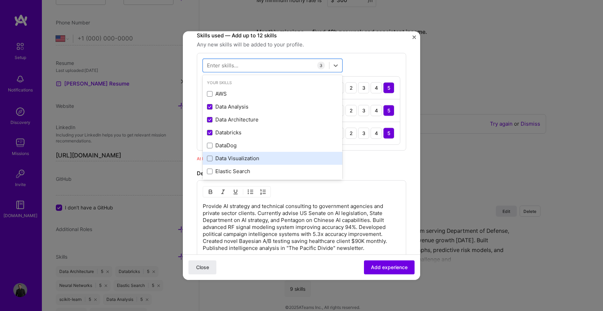
click at [252, 159] on div "Data Visualization" at bounding box center [272, 158] width 131 height 7
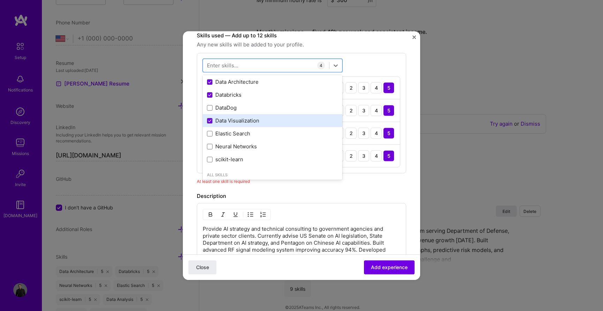
scroll to position [42, 0]
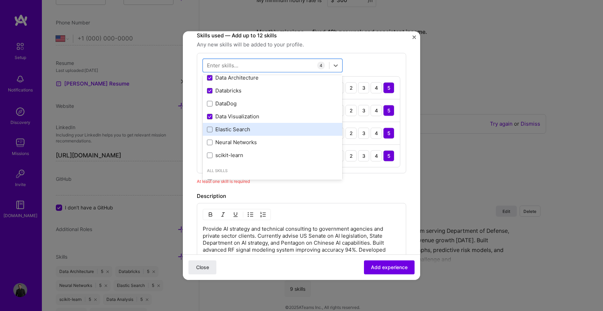
click at [240, 131] on div "Elastic Search" at bounding box center [272, 129] width 131 height 7
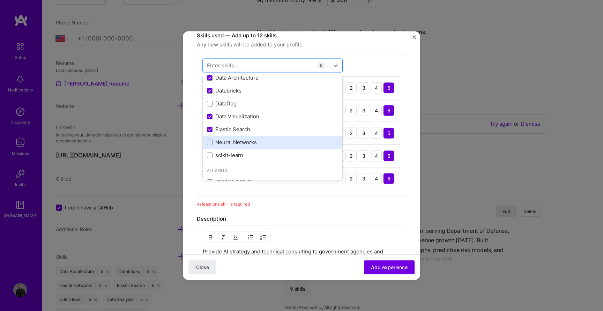
click at [240, 143] on div "Neural Networks" at bounding box center [272, 142] width 131 height 7
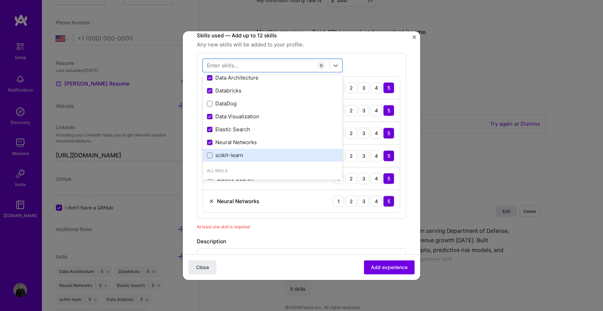
click at [239, 156] on div "scikit-learn" at bounding box center [272, 155] width 131 height 7
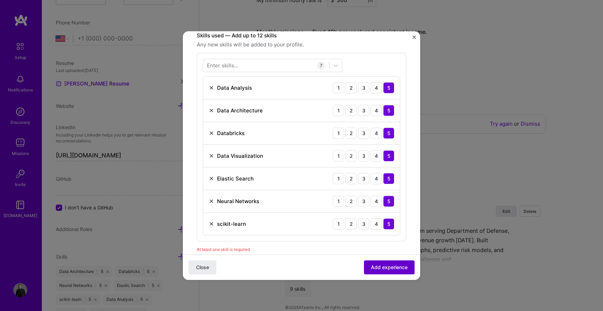
click at [382, 263] on button "Add experience" at bounding box center [389, 267] width 51 height 14
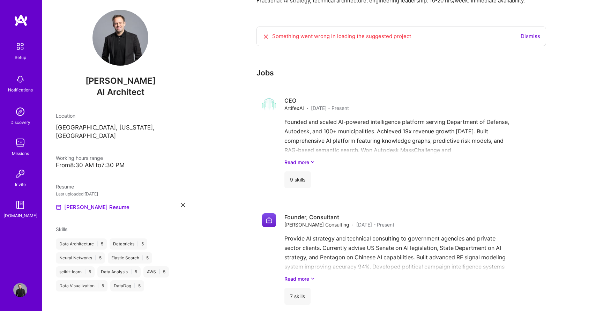
scroll to position [0, 0]
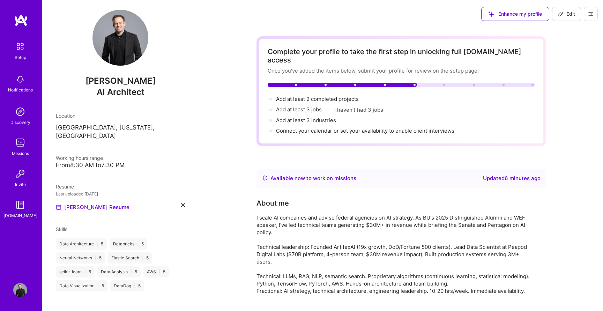
click at [564, 15] on span "Edit" at bounding box center [566, 13] width 17 height 7
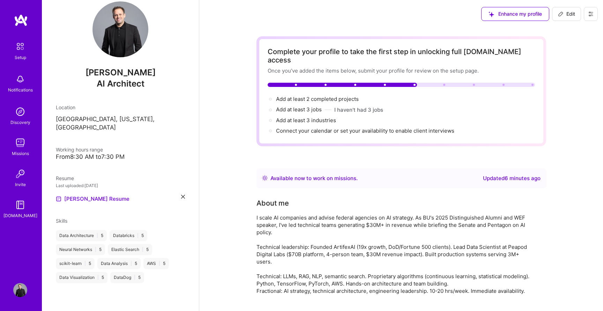
select select "US"
select select "Right Now"
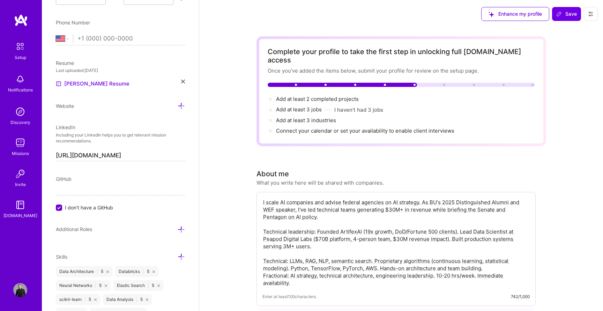
scroll to position [645, 0]
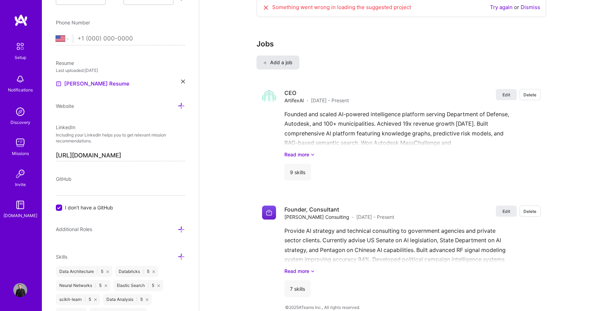
click at [287, 59] on span "Add a job" at bounding box center [278, 62] width 29 height 7
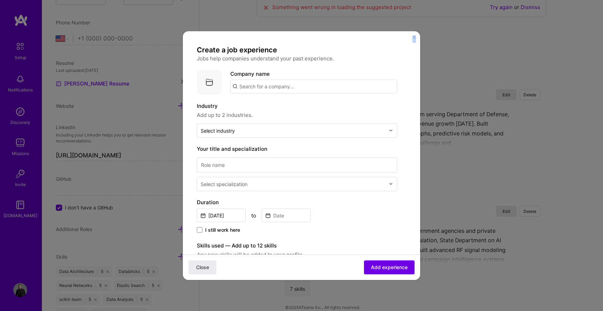
scroll to position [225, 0]
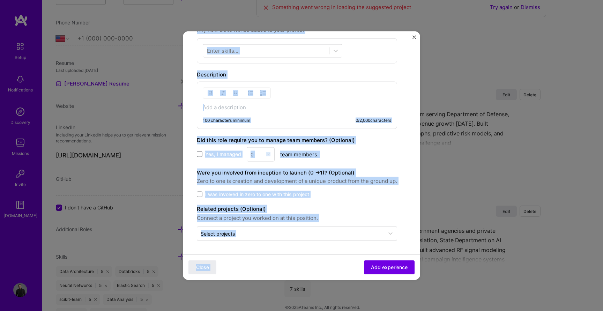
drag, startPoint x: 197, startPoint y: 50, endPoint x: 323, endPoint y: 257, distance: 242.4
click at [323, 257] on form "Create a job experience Jobs help companies understand your past experience. Co…" at bounding box center [301, 50] width 237 height 460
copy form "Create a job experience Jobs help companies understand your past experience. Co…"
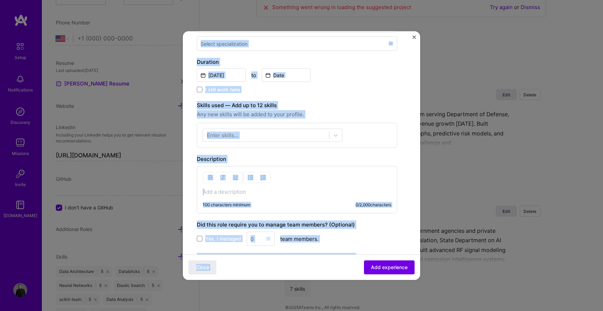
scroll to position [0, 0]
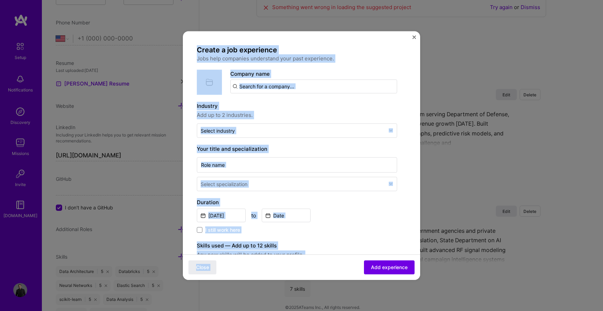
click at [288, 88] on input "text" at bounding box center [313, 86] width 167 height 14
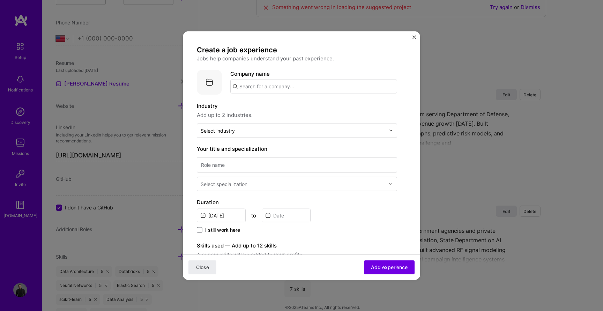
paste input "eapod Digital Labs"
click at [240, 87] on input "eapod Digital Labs" at bounding box center [313, 86] width 167 height 14
type input "Peapod Digital Labs"
click at [298, 106] on div "Peapod Digital Labs" at bounding box center [298, 106] width 56 height 12
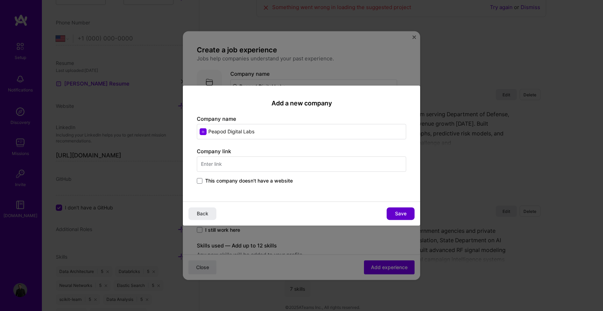
click at [403, 214] on span "Save" at bounding box center [401, 213] width 12 height 7
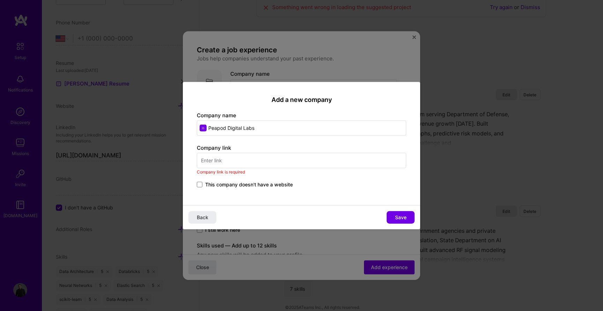
click at [293, 160] on input "text" at bounding box center [301, 160] width 209 height 15
paste input "[URL][DOMAIN_NAME]"
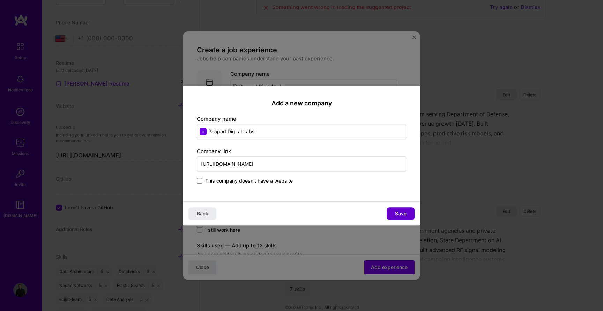
type input "[URL][DOMAIN_NAME]"
click at [399, 212] on span "Save" at bounding box center [401, 213] width 12 height 7
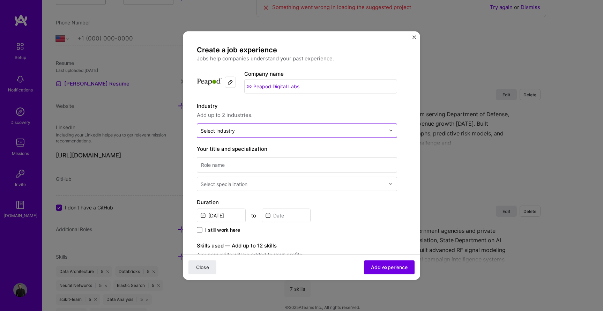
click at [356, 131] on input "text" at bounding box center [293, 130] width 185 height 7
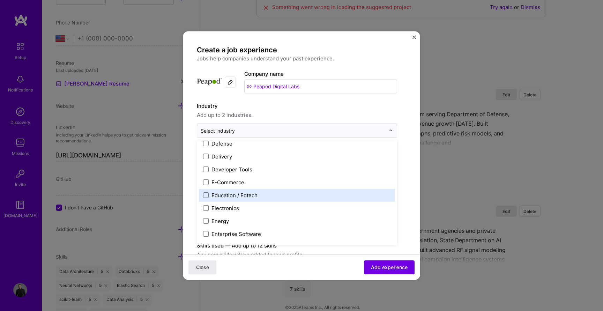
scroll to position [582, 0]
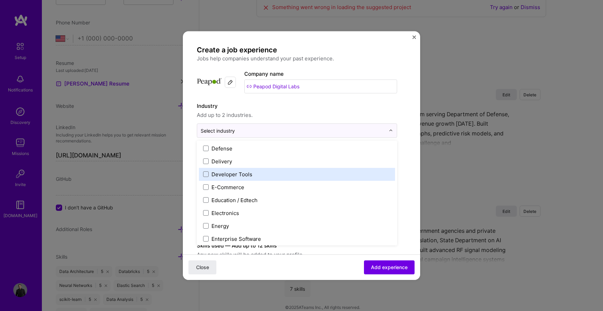
click at [295, 180] on div "Developer Tools" at bounding box center [297, 174] width 196 height 13
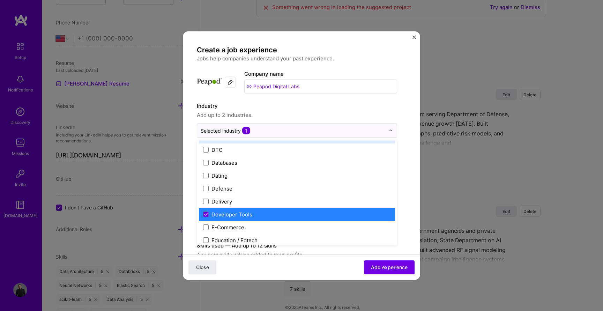
scroll to position [544, 0]
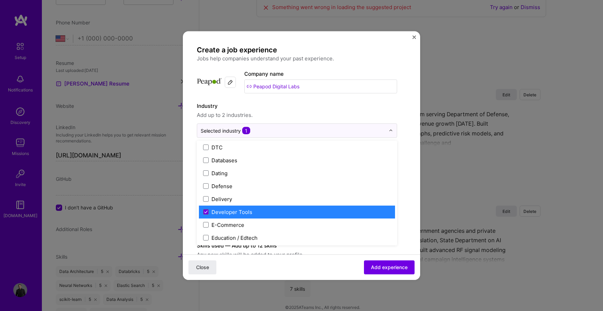
click at [267, 216] on div "Developer Tools" at bounding box center [297, 211] width 196 height 13
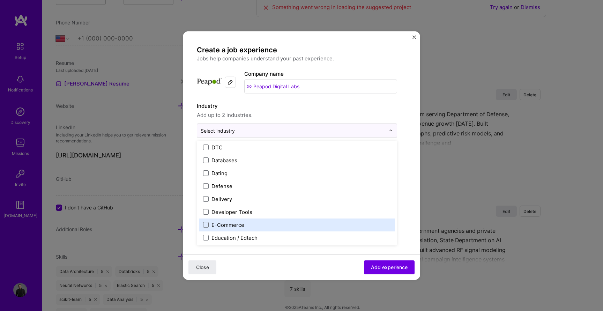
click at [254, 224] on label "E-Commerce" at bounding box center [297, 224] width 188 height 7
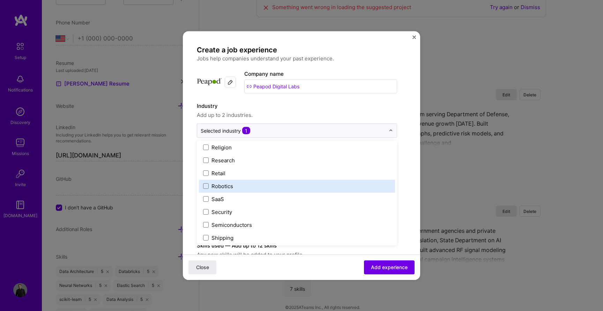
scroll to position [1347, 0]
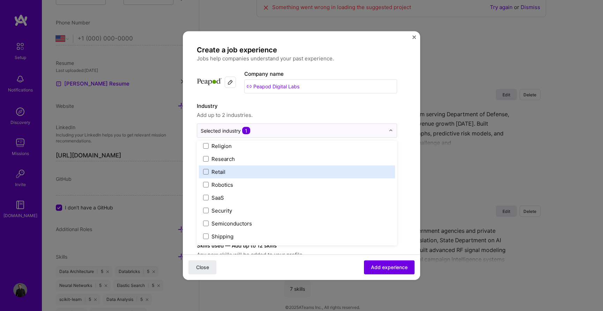
click at [226, 172] on label "Retail" at bounding box center [297, 171] width 188 height 7
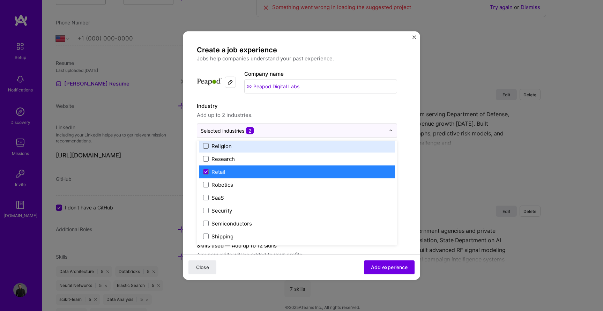
click at [301, 105] on label "Industry" at bounding box center [297, 106] width 200 height 8
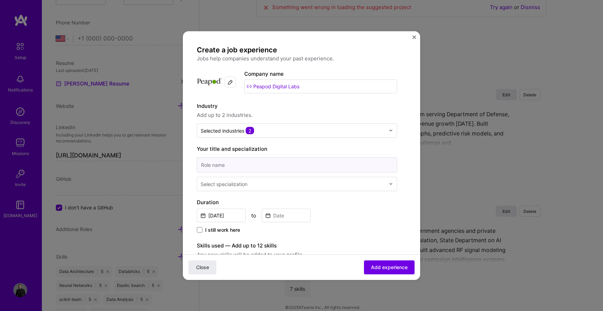
click at [282, 166] on input at bounding box center [297, 164] width 200 height 15
type input "Lead Data Scientist"
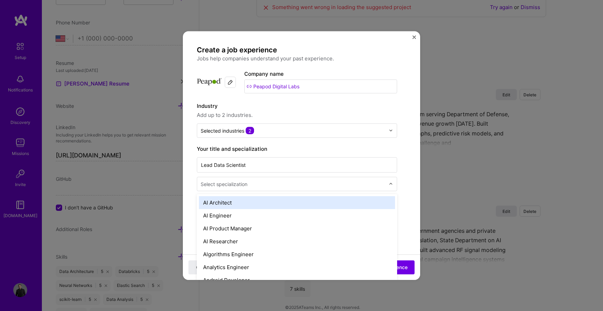
click at [292, 187] on input "text" at bounding box center [294, 183] width 186 height 7
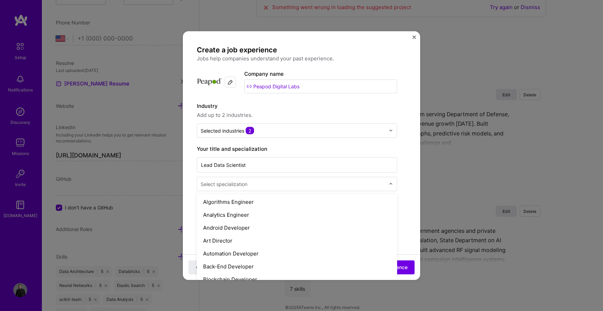
scroll to position [0, 0]
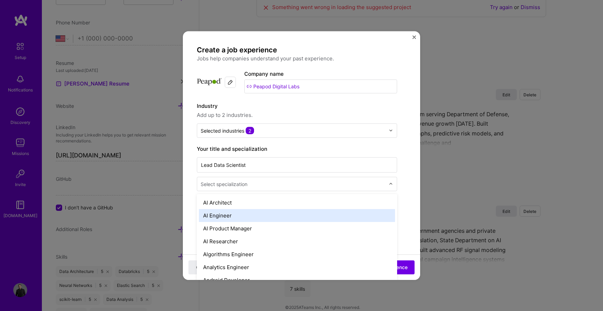
click at [285, 213] on div "AI Engineer" at bounding box center [297, 215] width 196 height 13
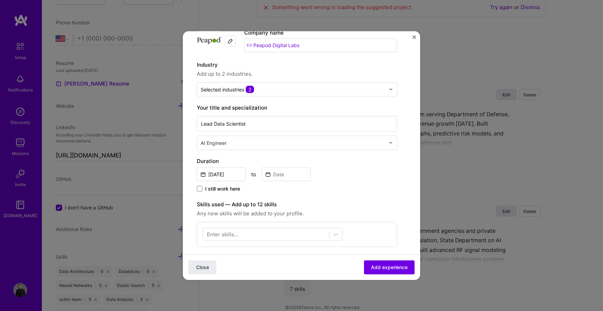
scroll to position [53, 0]
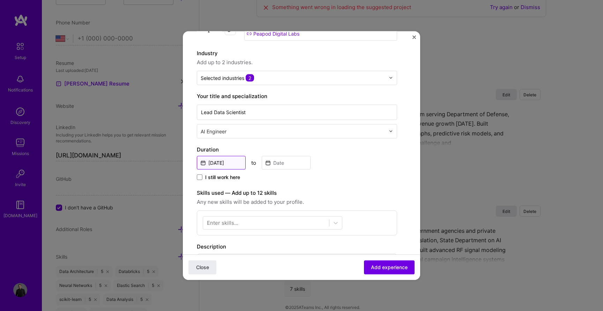
click at [226, 165] on input "[DATE]" at bounding box center [221, 163] width 49 height 14
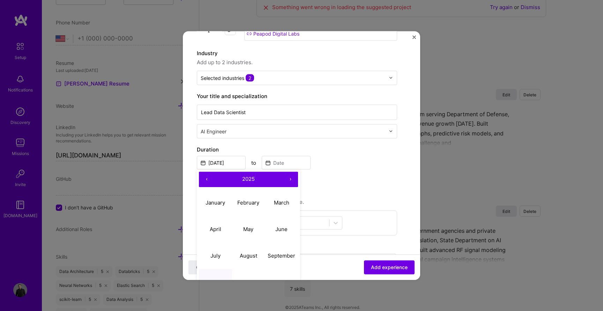
click at [206, 180] on button "‹" at bounding box center [206, 178] width 15 height 15
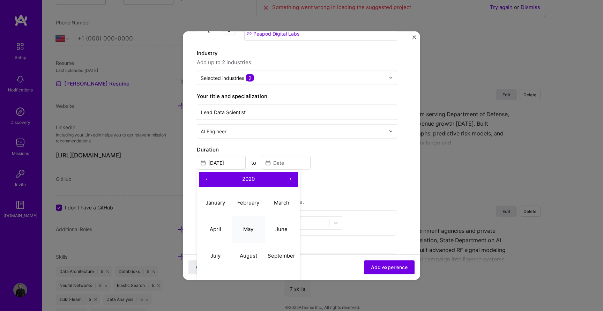
scroll to position [70, 0]
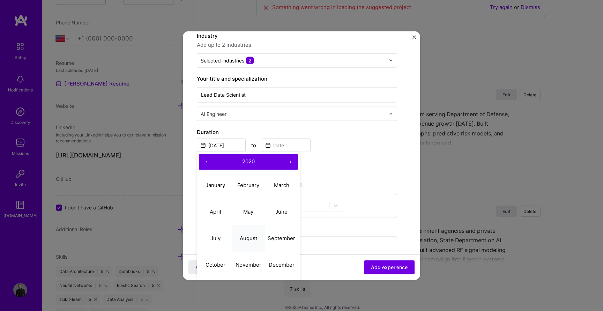
click at [246, 236] on abbr "August" at bounding box center [248, 238] width 17 height 7
type input "[DATE]"
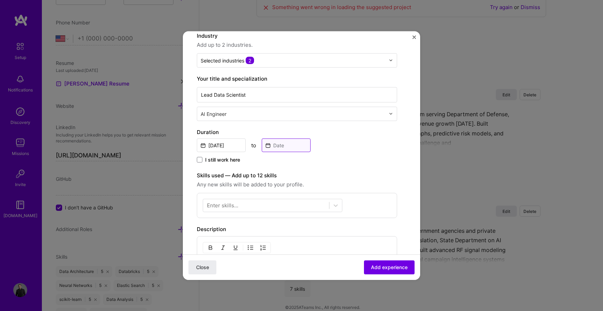
click at [291, 143] on input at bounding box center [286, 145] width 49 height 14
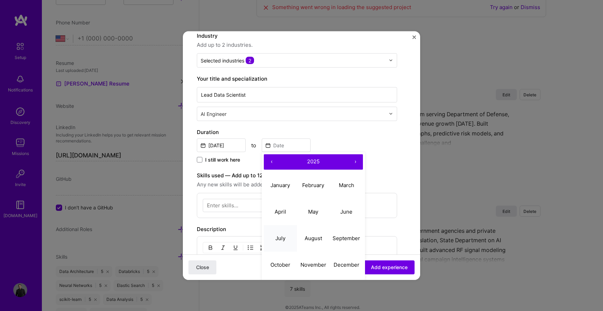
click at [279, 236] on abbr "July" at bounding box center [280, 238] width 10 height 7
type input "[DATE]"
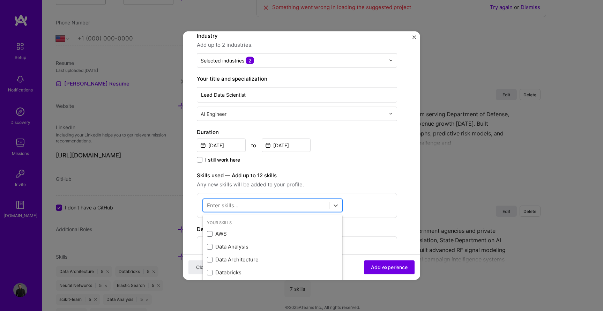
click at [255, 207] on div at bounding box center [266, 206] width 126 height 12
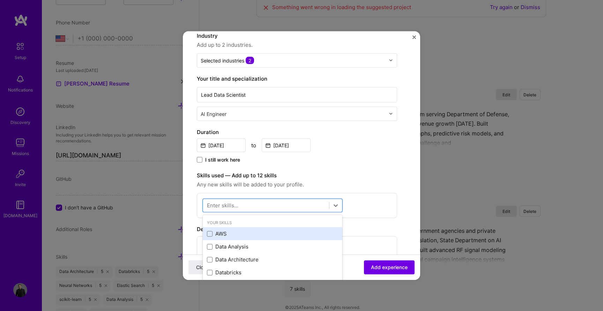
click at [242, 235] on div "AWS" at bounding box center [272, 233] width 131 height 7
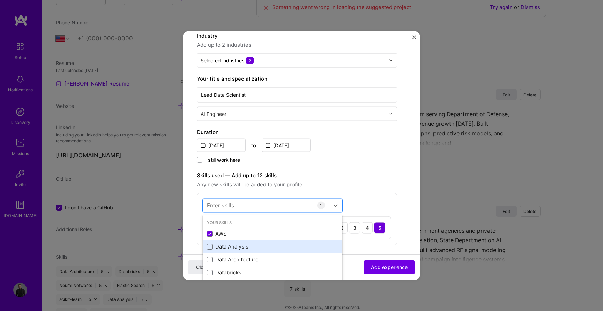
click at [245, 244] on div "Data Analysis" at bounding box center [272, 246] width 131 height 7
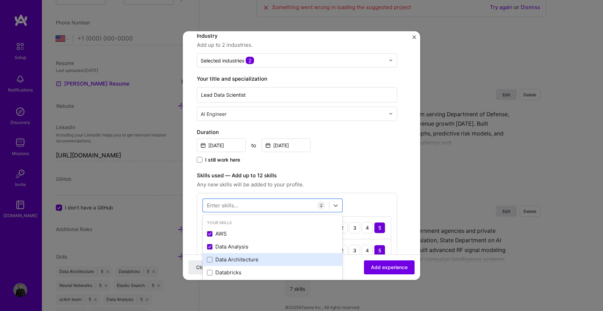
click at [249, 259] on div "Data Architecture" at bounding box center [272, 259] width 131 height 7
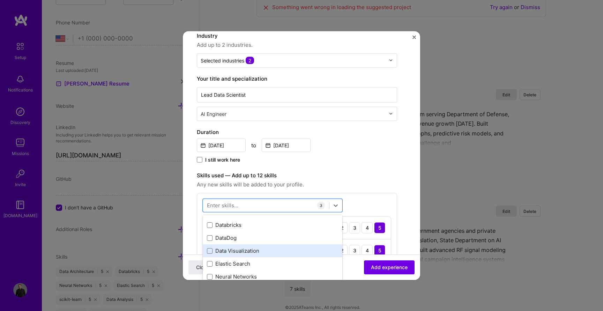
scroll to position [57, 0]
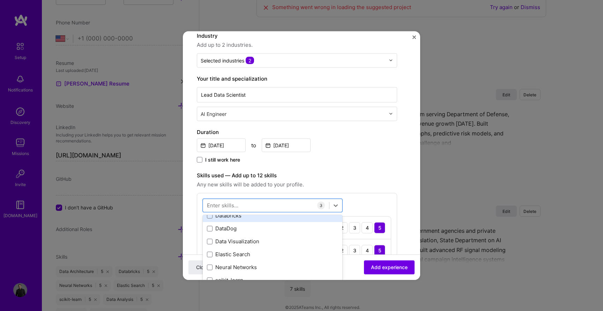
click at [240, 220] on div "Databricks" at bounding box center [273, 215] width 140 height 13
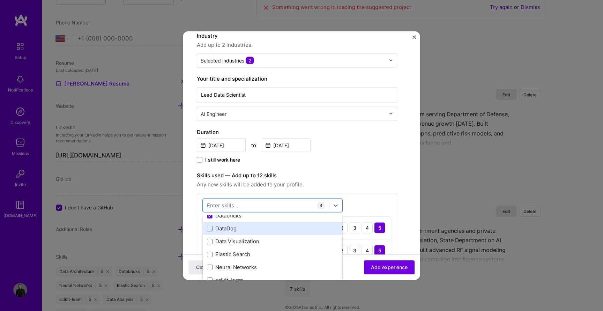
click at [240, 230] on div "DataDog" at bounding box center [272, 228] width 131 height 7
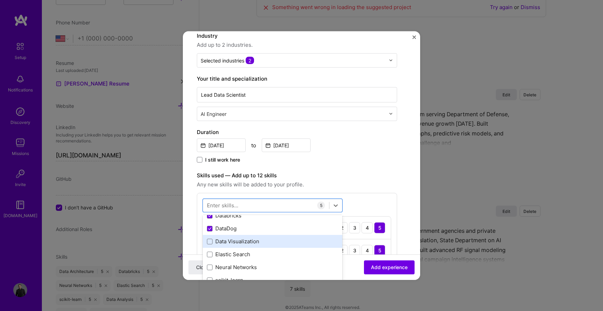
click at [240, 240] on div "Data Visualization" at bounding box center [272, 241] width 131 height 7
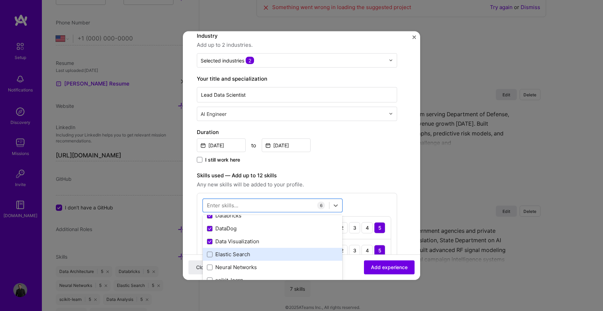
click at [240, 254] on div "Elastic Search" at bounding box center [272, 254] width 131 height 7
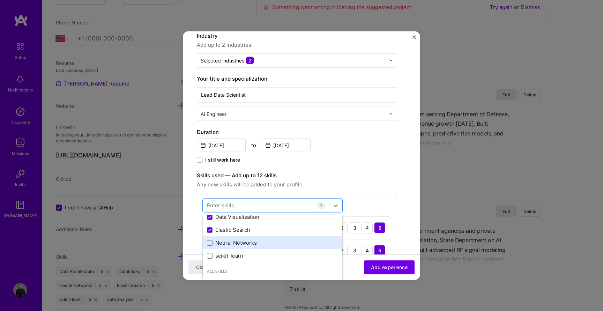
click at [240, 241] on div "Neural Networks" at bounding box center [272, 242] width 131 height 7
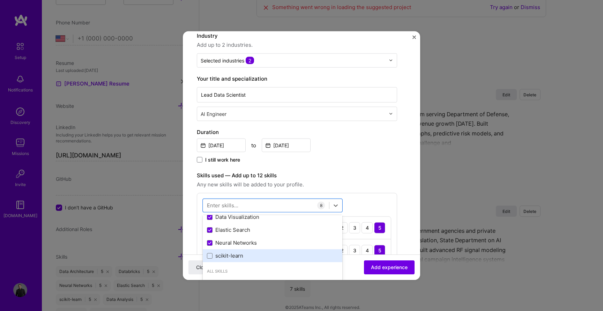
click at [241, 252] on div "scikit-learn" at bounding box center [272, 255] width 131 height 7
click at [339, 153] on div "Duration [DATE] to [DATE] I still work here" at bounding box center [297, 146] width 200 height 36
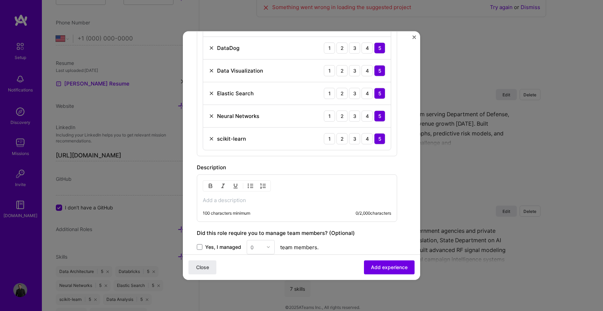
scroll to position [373, 0]
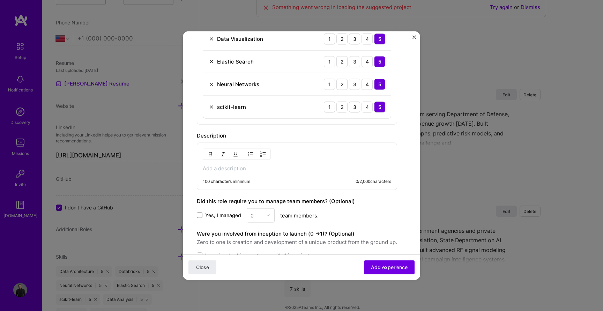
click at [283, 166] on p at bounding box center [297, 168] width 189 height 7
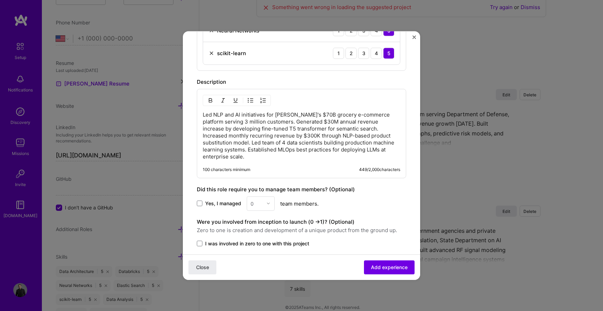
scroll to position [476, 0]
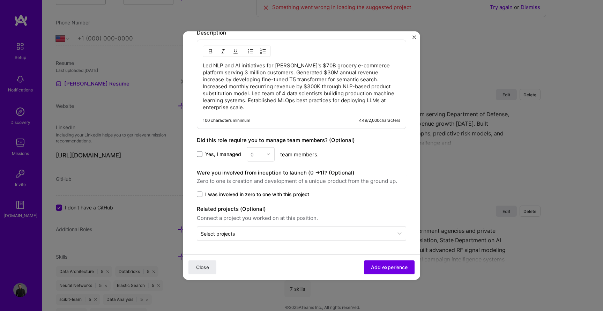
click at [227, 155] on span "Yes, I managed" at bounding box center [223, 154] width 36 height 7
click at [0, 0] on input "Yes, I managed" at bounding box center [0, 0] width 0 height 0
click at [258, 154] on input "text" at bounding box center [257, 153] width 12 height 7
click at [264, 197] on div "3" at bounding box center [261, 198] width 24 height 13
click at [372, 268] on span "Add experience" at bounding box center [389, 267] width 37 height 7
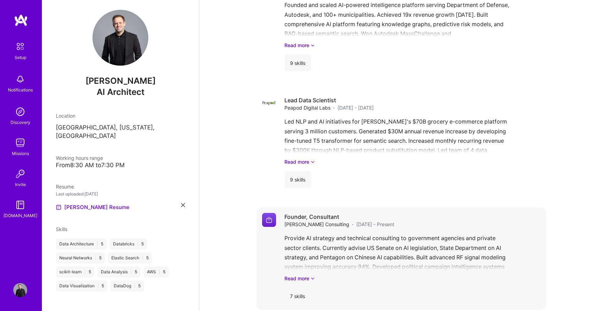
scroll to position [0, 0]
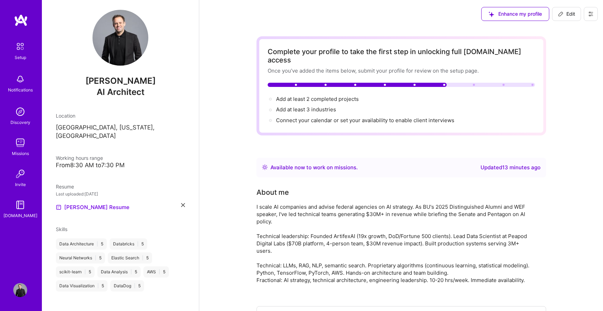
click at [508, 19] on button "Enhance my profile" at bounding box center [515, 14] width 68 height 14
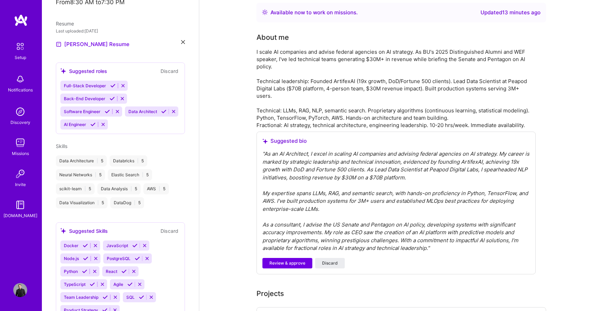
scroll to position [236, 0]
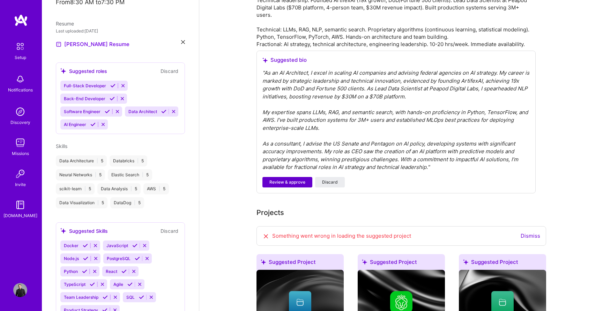
click at [282, 179] on span "Review & approve" at bounding box center [288, 182] width 36 height 6
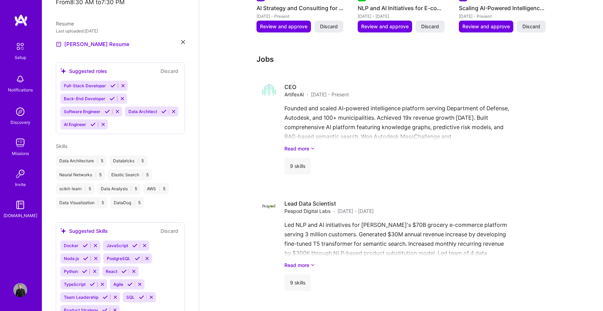
scroll to position [475, 0]
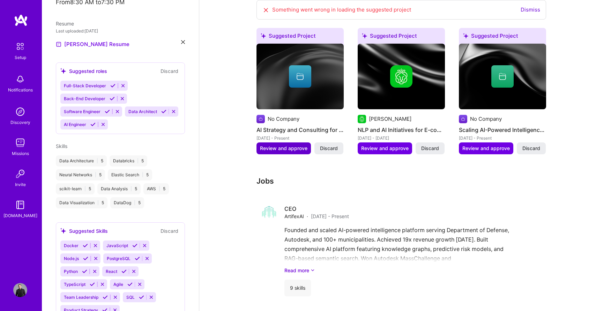
click at [277, 145] on span "Review and approve" at bounding box center [283, 148] width 47 height 7
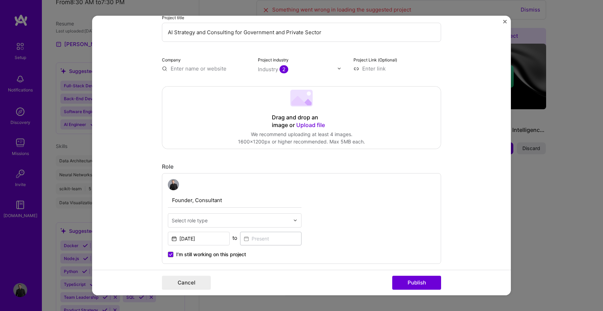
scroll to position [184, 0]
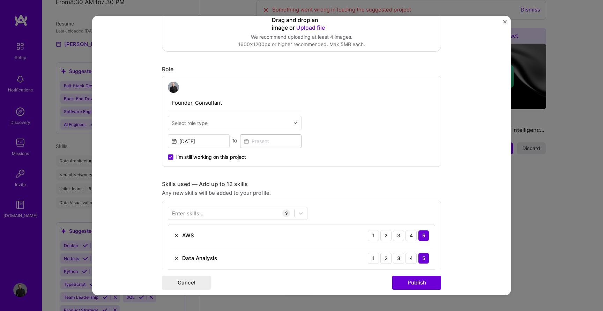
click at [506, 23] on button "Close" at bounding box center [504, 23] width 3 height 7
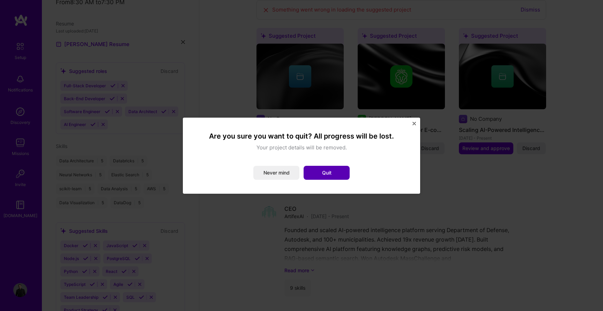
click at [328, 176] on button "Quit" at bounding box center [327, 173] width 46 height 14
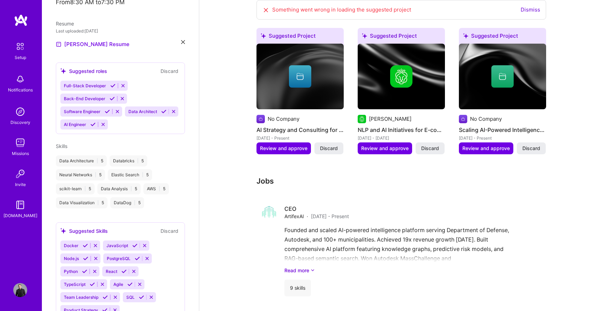
scroll to position [0, 0]
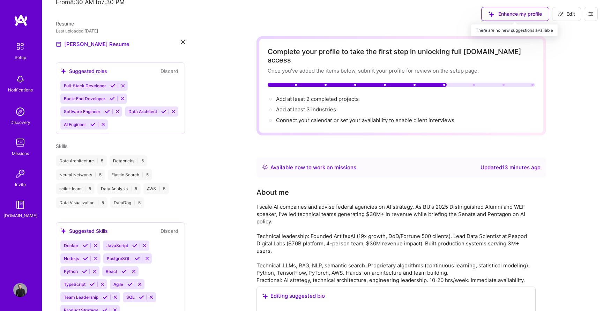
click at [500, 13] on div "Enhance my profile" at bounding box center [515, 14] width 68 height 14
click at [508, 14] on div "Enhance my profile" at bounding box center [515, 14] width 68 height 14
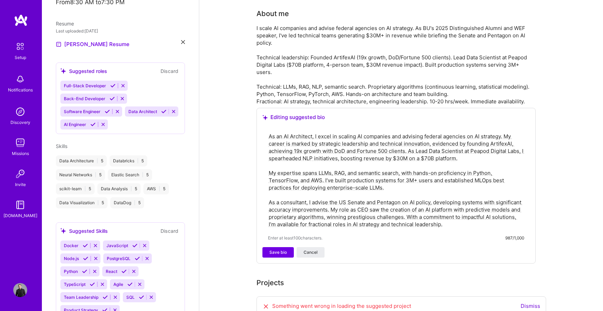
scroll to position [175, 0]
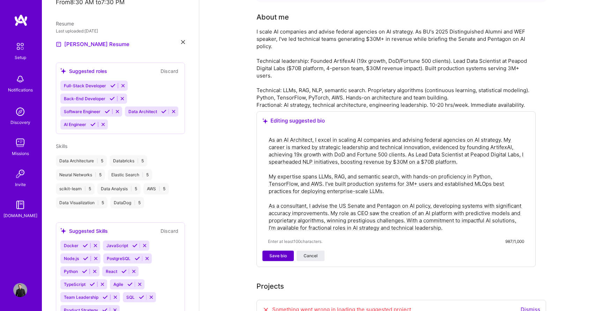
click at [280, 253] on span "Save bio" at bounding box center [278, 256] width 17 height 6
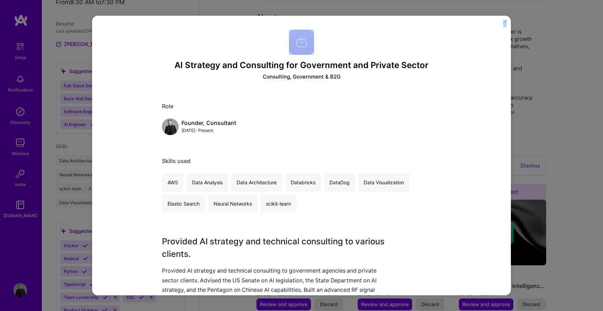
click at [503, 22] on div "AI Strategy and Consulting for Government and Private Sector Consulting, Govern…" at bounding box center [301, 156] width 419 height 280
click at [505, 23] on img "Close" at bounding box center [504, 21] width 3 height 3
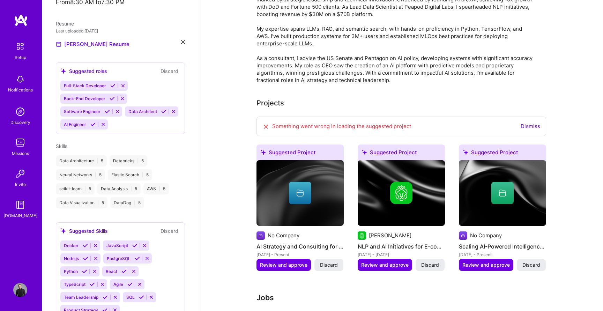
scroll to position [229, 0]
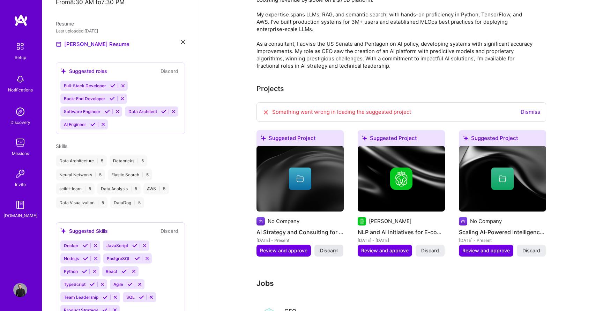
click at [333, 247] on span "Discard" at bounding box center [329, 250] width 18 height 7
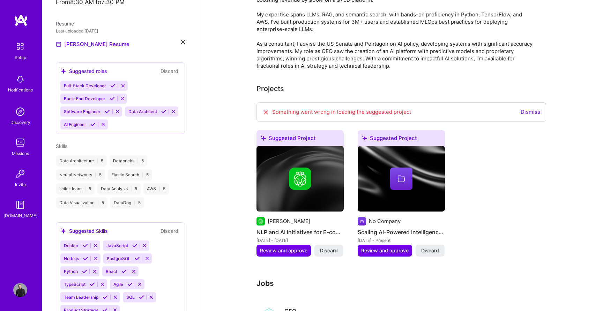
click at [333, 247] on span "Discard" at bounding box center [329, 250] width 18 height 7
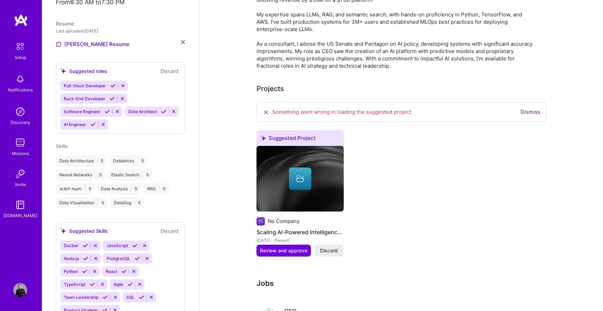
click at [333, 247] on span "Discard" at bounding box center [329, 250] width 18 height 7
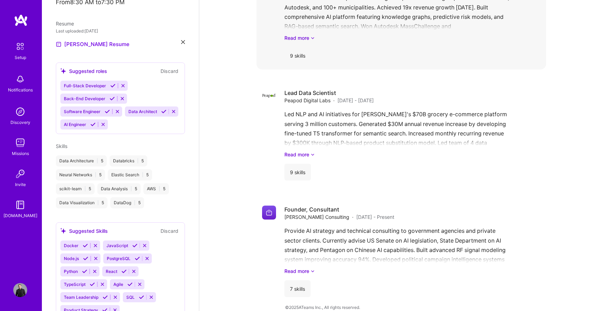
scroll to position [0, 0]
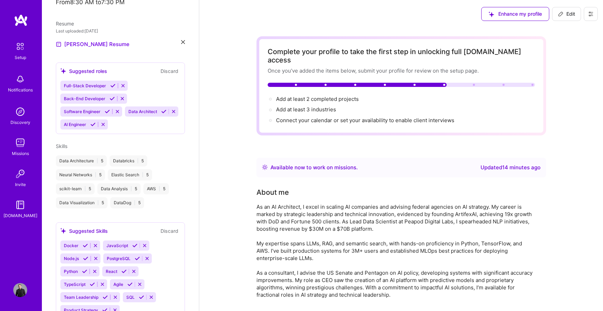
click at [187, 36] on div "[PERSON_NAME] AI Architect Location [GEOGRAPHIC_DATA], [US_STATE], [GEOGRAPHIC_…" at bounding box center [120, 155] width 157 height 311
click at [182, 40] on icon at bounding box center [183, 42] width 4 height 4
click at [145, 33] on div "+ Upload your Resume PDF file format" at bounding box center [120, 40] width 129 height 15
click at [23, 84] on img at bounding box center [20, 79] width 14 height 14
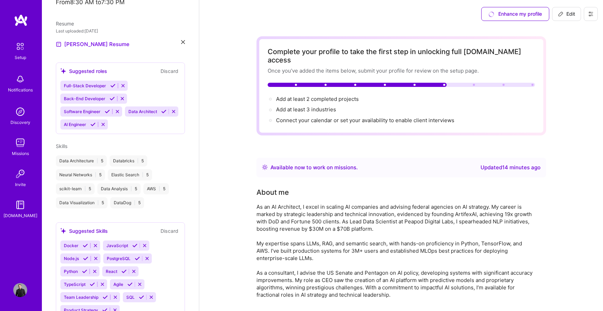
click at [20, 112] on img at bounding box center [20, 112] width 14 height 14
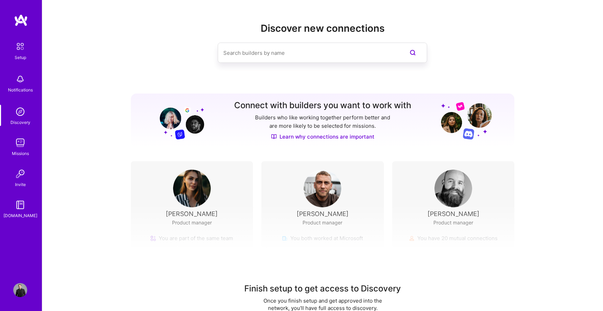
click at [24, 140] on img at bounding box center [20, 143] width 14 height 14
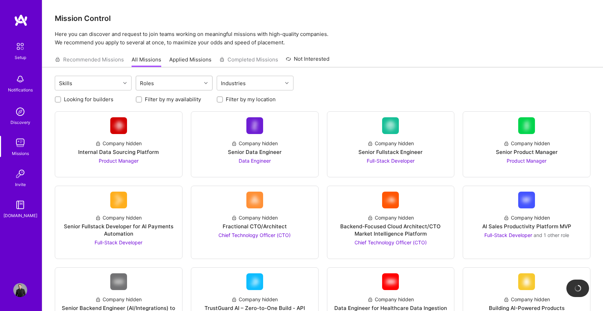
click at [182, 86] on div "Roles" at bounding box center [168, 83] width 65 height 14
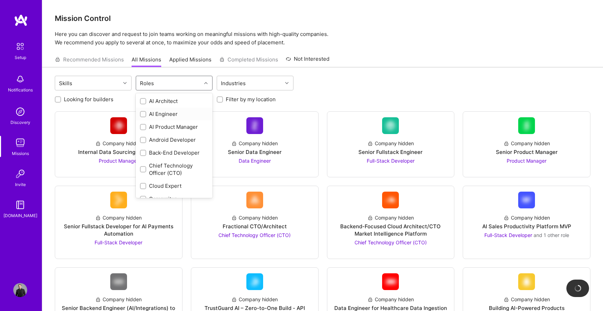
click at [175, 118] on div "AI Engineer" at bounding box center [174, 113] width 68 height 7
checkbox input "true"
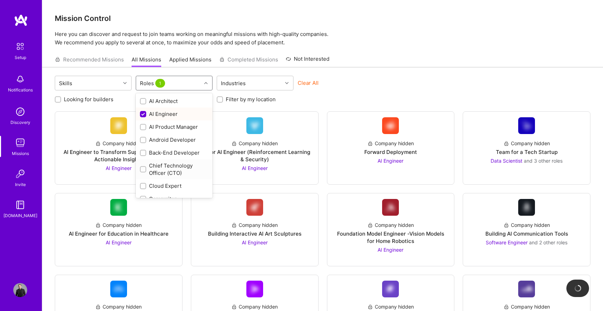
click at [176, 173] on div "Chief Technology Officer (CTO)" at bounding box center [174, 169] width 68 height 15
checkbox input "true"
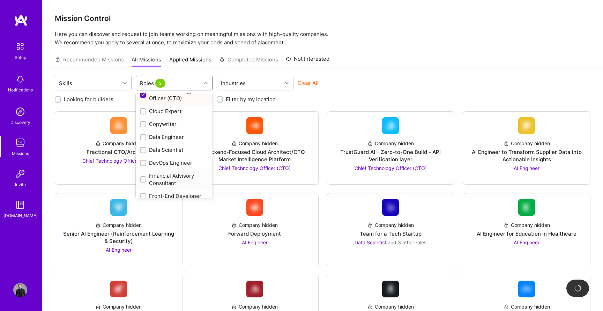
scroll to position [79, 0]
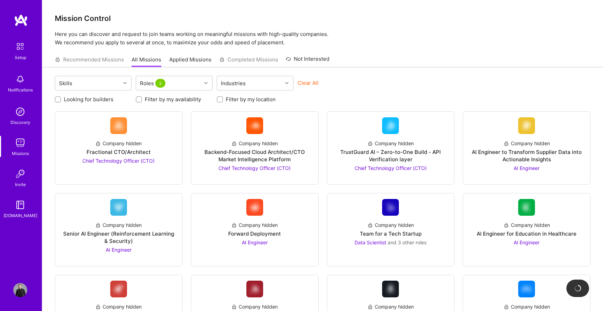
click at [437, 47] on div "Mission Control Here you can discover and request to join teams working on mean…" at bounding box center [322, 219] width 561 height 439
click at [118, 129] on img at bounding box center [118, 125] width 17 height 17
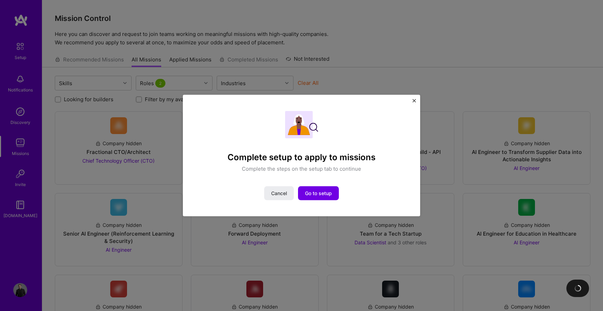
click at [415, 96] on div "Complete setup to apply to missions Complete the steps on the setup tab to cont…" at bounding box center [301, 156] width 237 height 122
click at [410, 97] on div "Complete setup to apply to missions Complete the steps on the setup tab to cont…" at bounding box center [301, 156] width 237 height 122
click at [415, 100] on img "Close" at bounding box center [414, 100] width 3 height 3
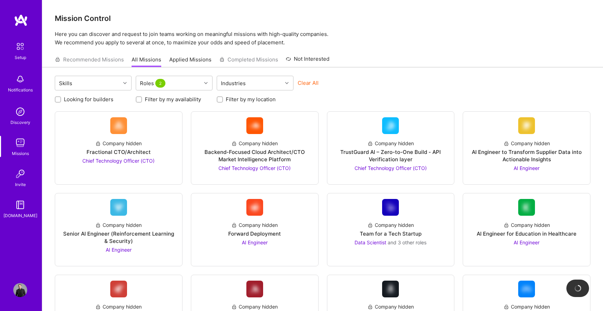
click at [17, 50] on img at bounding box center [20, 46] width 15 height 15
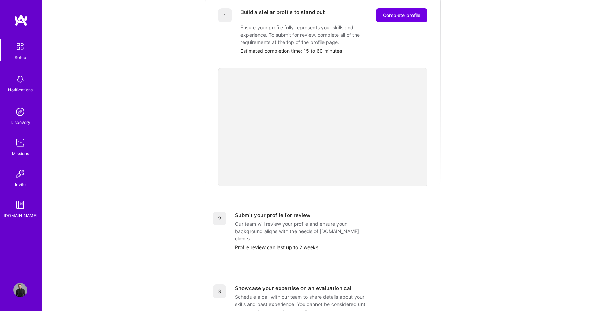
scroll to position [94, 0]
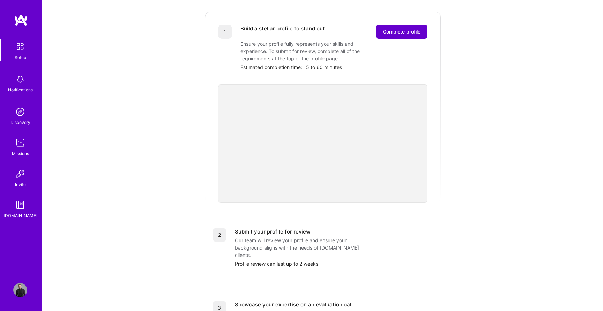
click at [406, 28] on span "Complete profile" at bounding box center [402, 31] width 38 height 7
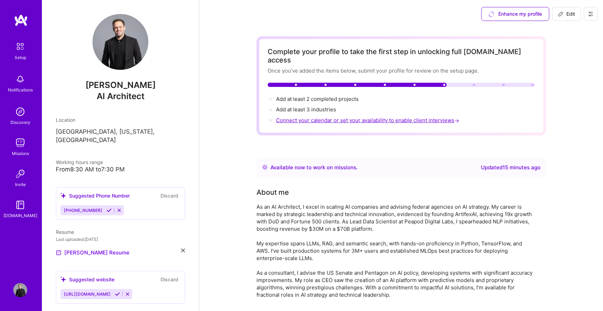
click at [395, 117] on span "Connect your calendar or set your availability to enable client interviews →" at bounding box center [368, 120] width 185 height 7
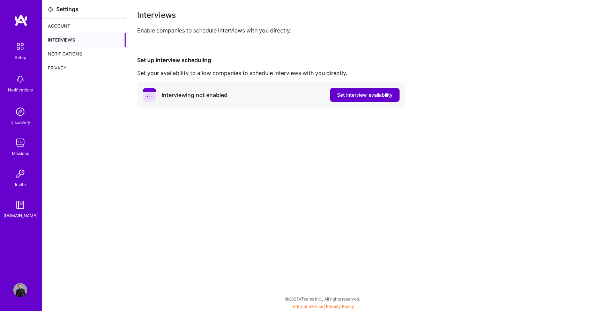
click at [366, 100] on button "Set interview availability" at bounding box center [364, 95] width 69 height 14
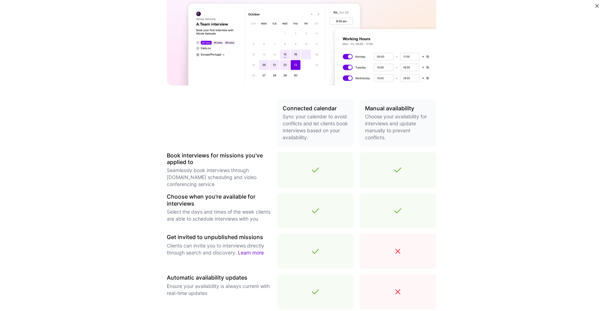
scroll to position [178, 0]
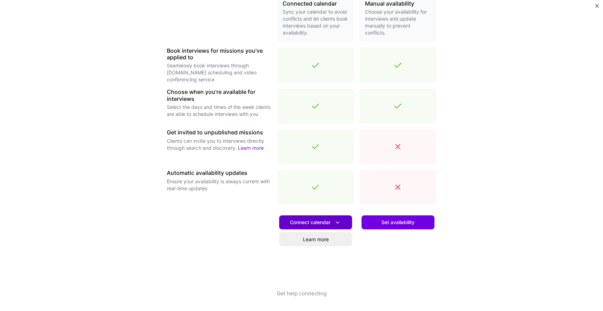
click at [328, 223] on span "Connect calendar" at bounding box center [315, 222] width 51 height 7
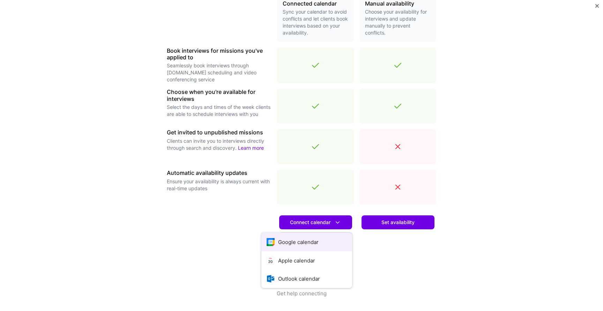
click at [312, 238] on button "Google calendar" at bounding box center [307, 242] width 91 height 19
